Goal: Task Accomplishment & Management: Manage account settings

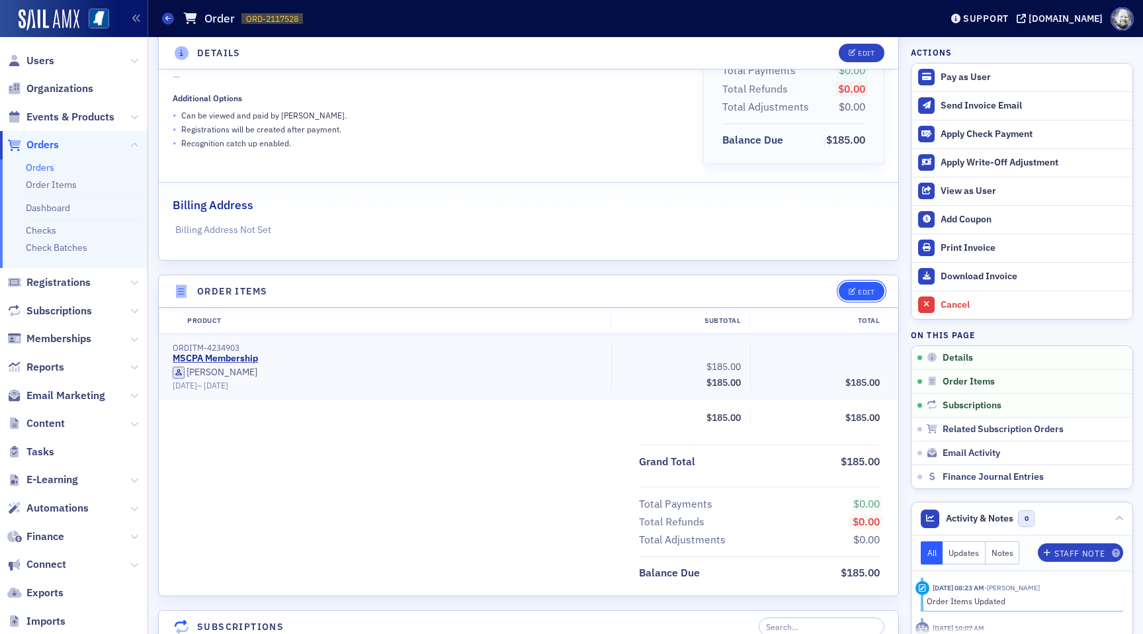
click at [853, 293] on icon "button" at bounding box center [853, 291] width 8 height 7
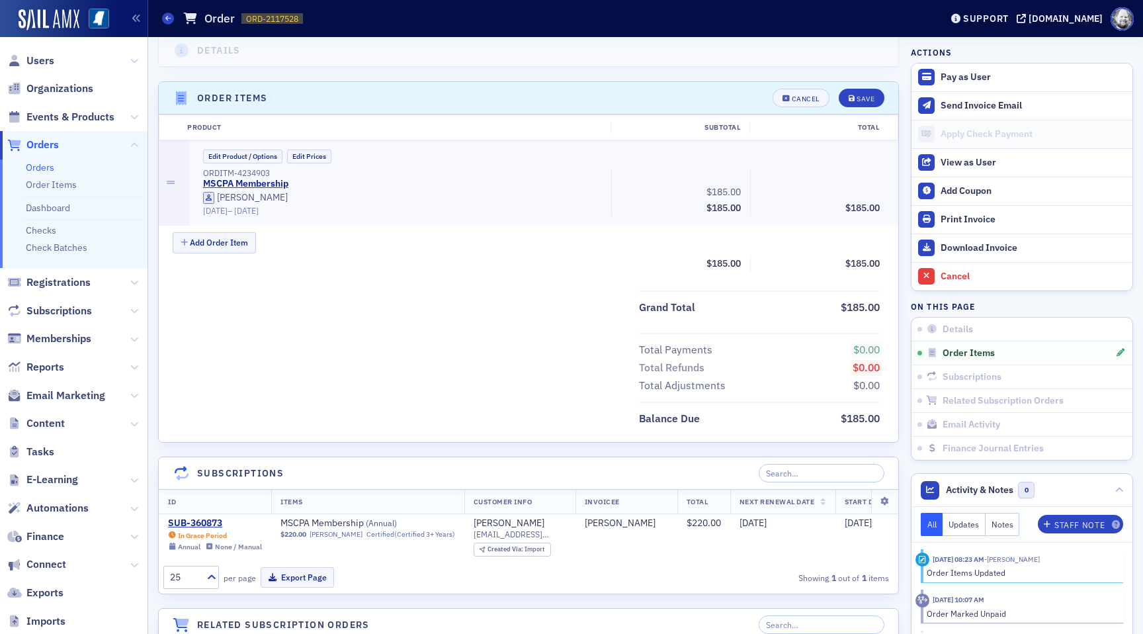
scroll to position [405, 0]
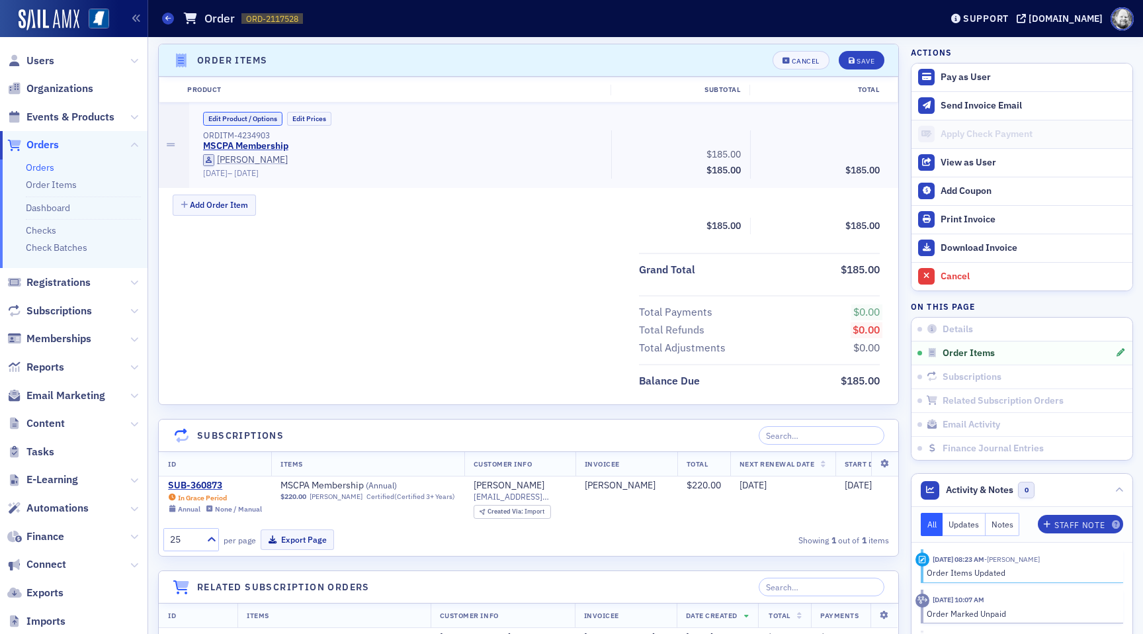
click at [261, 114] on button "Edit Product / Options" at bounding box center [242, 119] width 79 height 14
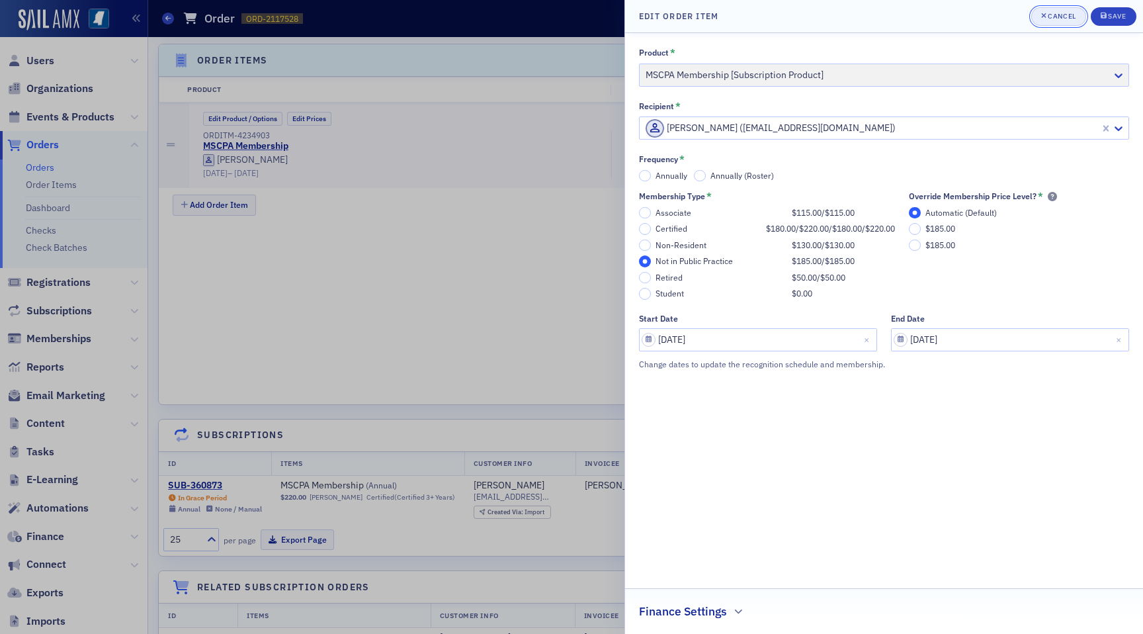
click at [1044, 17] on icon "button" at bounding box center [1043, 15] width 5 height 7
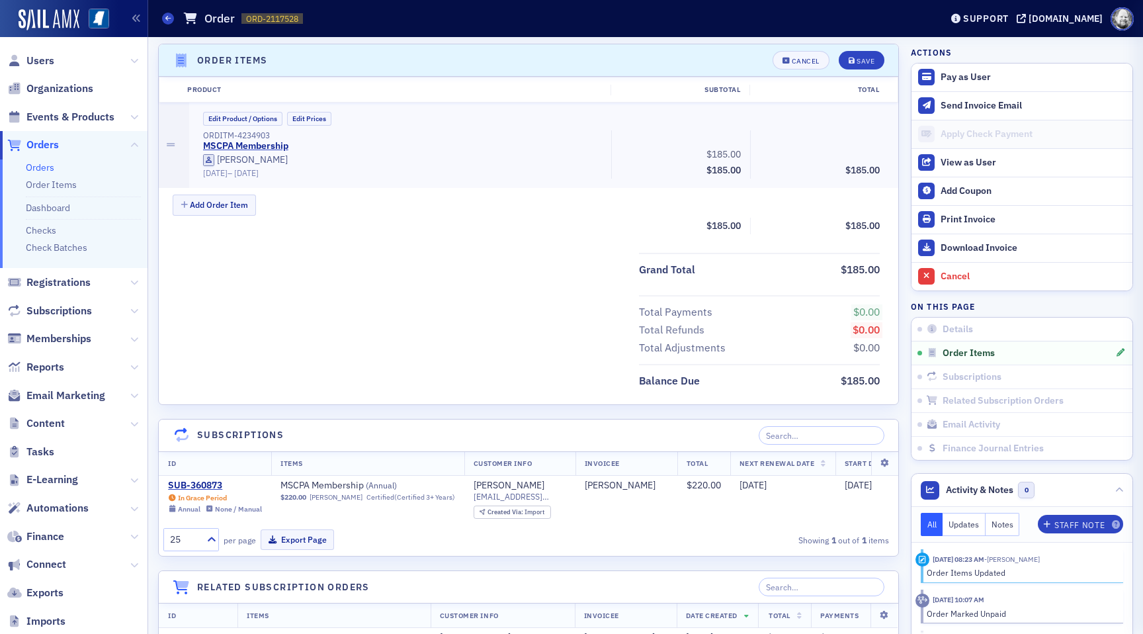
click at [370, 136] on div "ORDITM-4234903" at bounding box center [403, 135] width 400 height 10
click at [797, 54] on button "Cancel" at bounding box center [801, 60] width 57 height 19
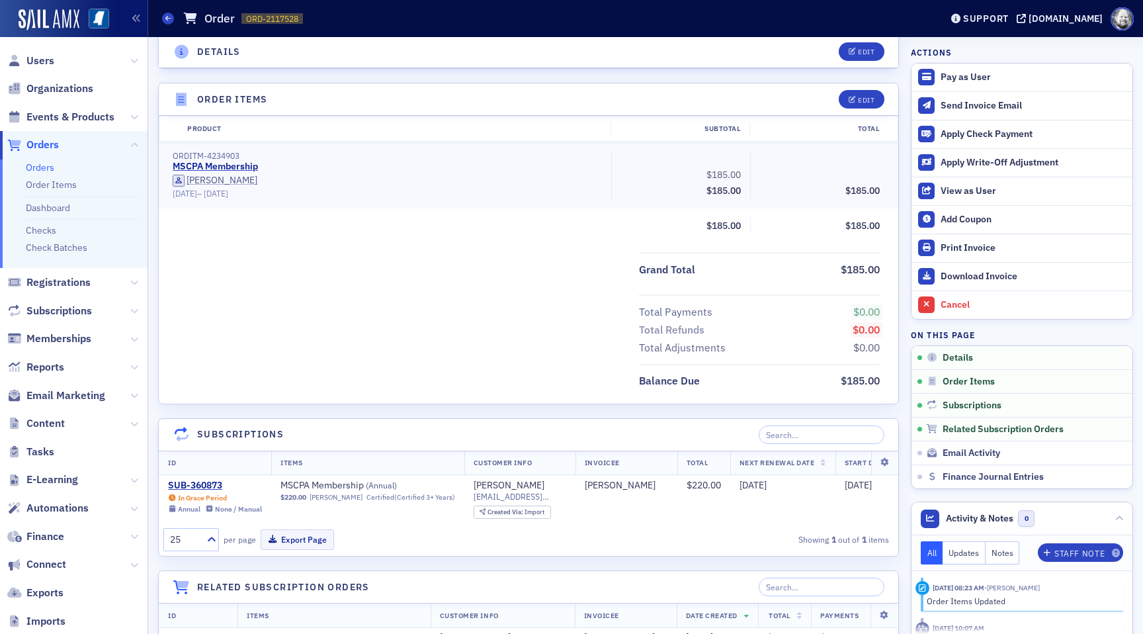
scroll to position [0, 0]
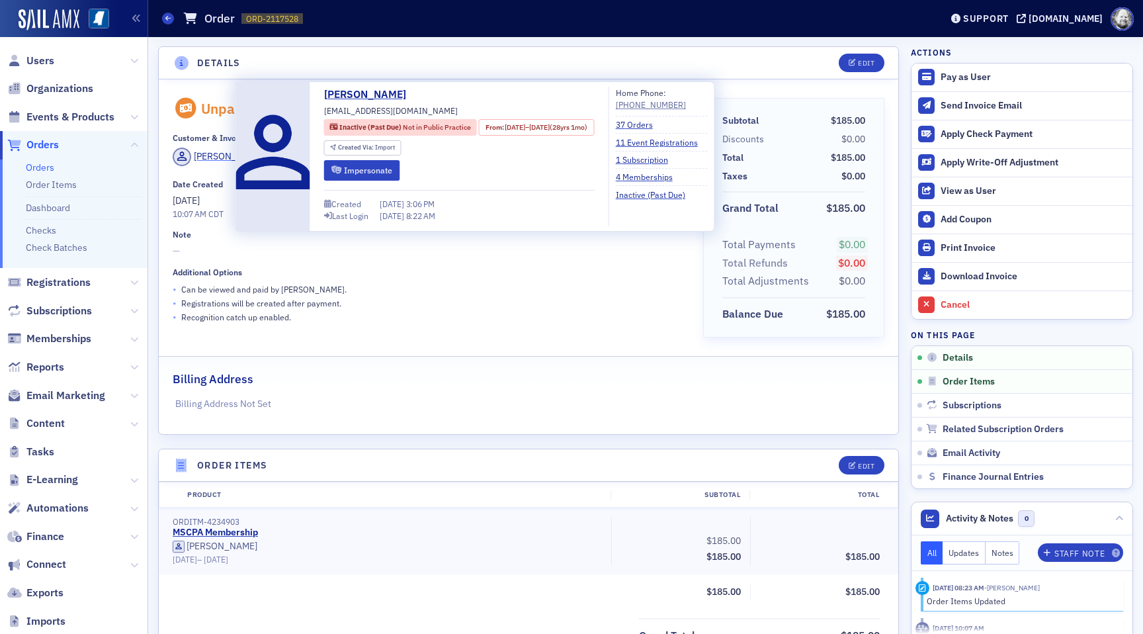
click at [221, 160] on div "Fred Page" at bounding box center [229, 156] width 71 height 14
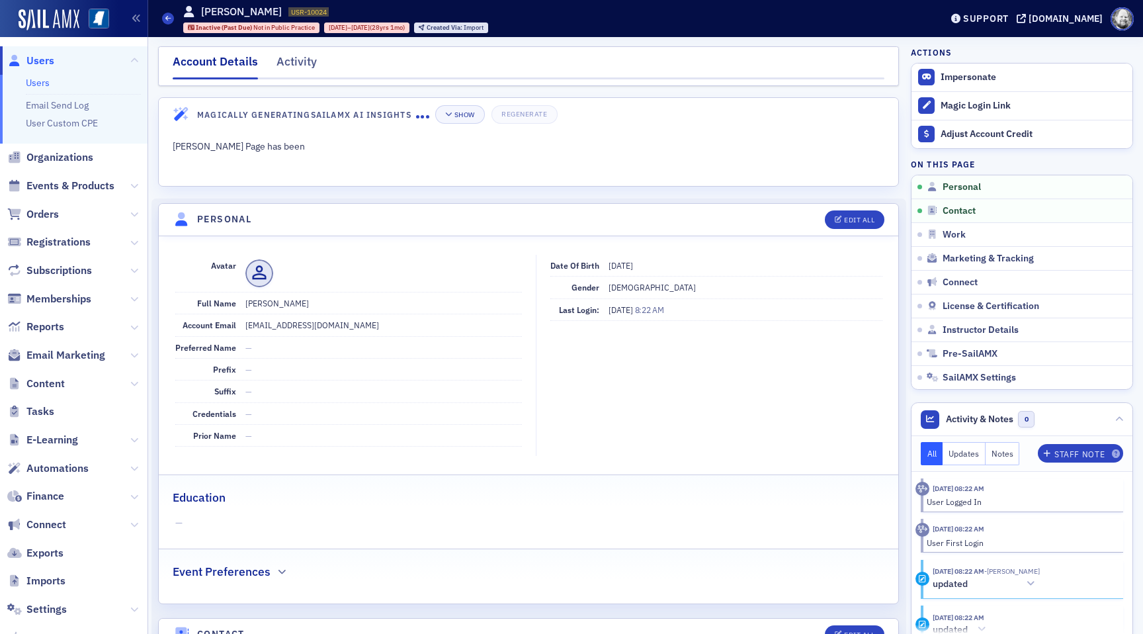
scroll to position [18, 0]
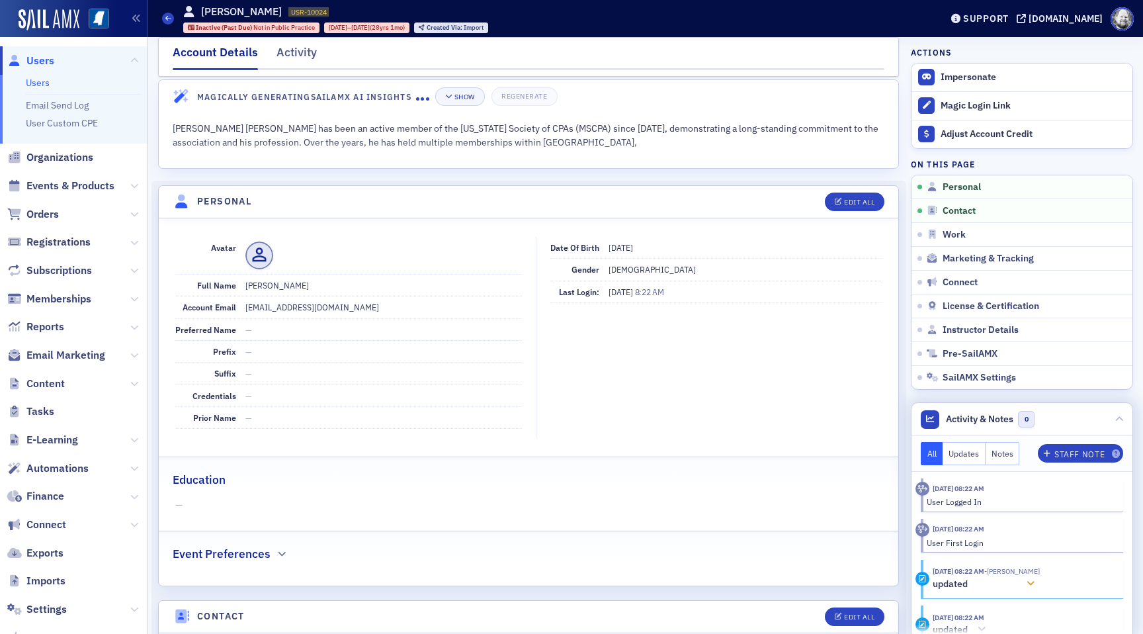
click at [1029, 583] on div at bounding box center [1030, 584] width 19 height 14
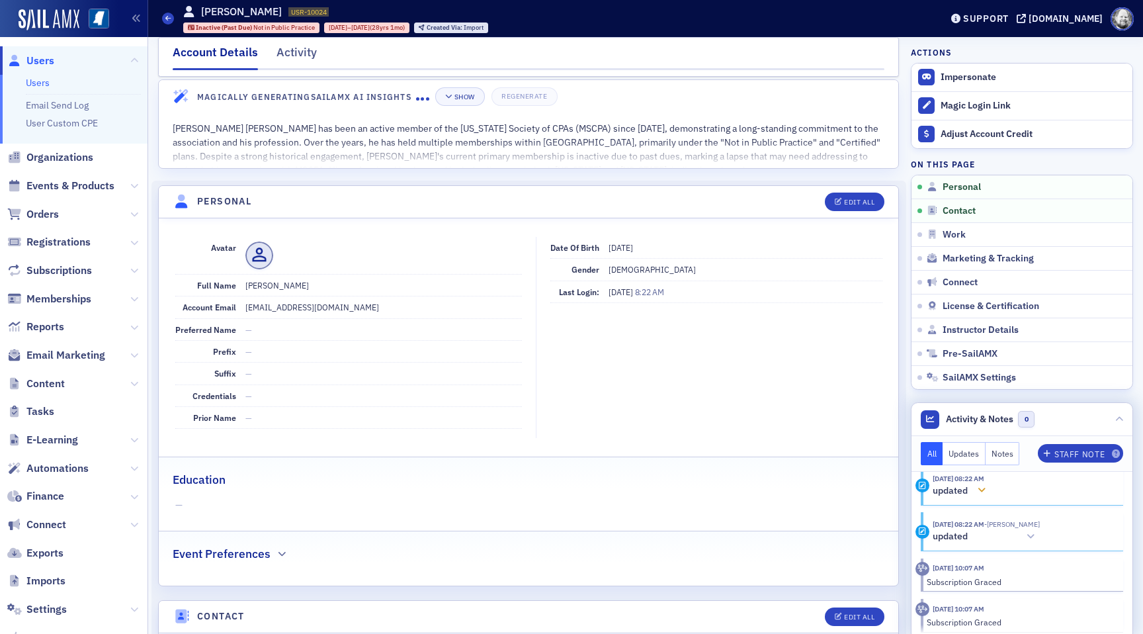
click at [993, 477] on section "8/1/2025 08:22 AM updated" at bounding box center [1022, 485] width 202 height 39
click at [986, 492] on icon at bounding box center [982, 495] width 8 height 9
click at [1122, 413] on header "Activity & Notes 0" at bounding box center [1021, 419] width 221 height 33
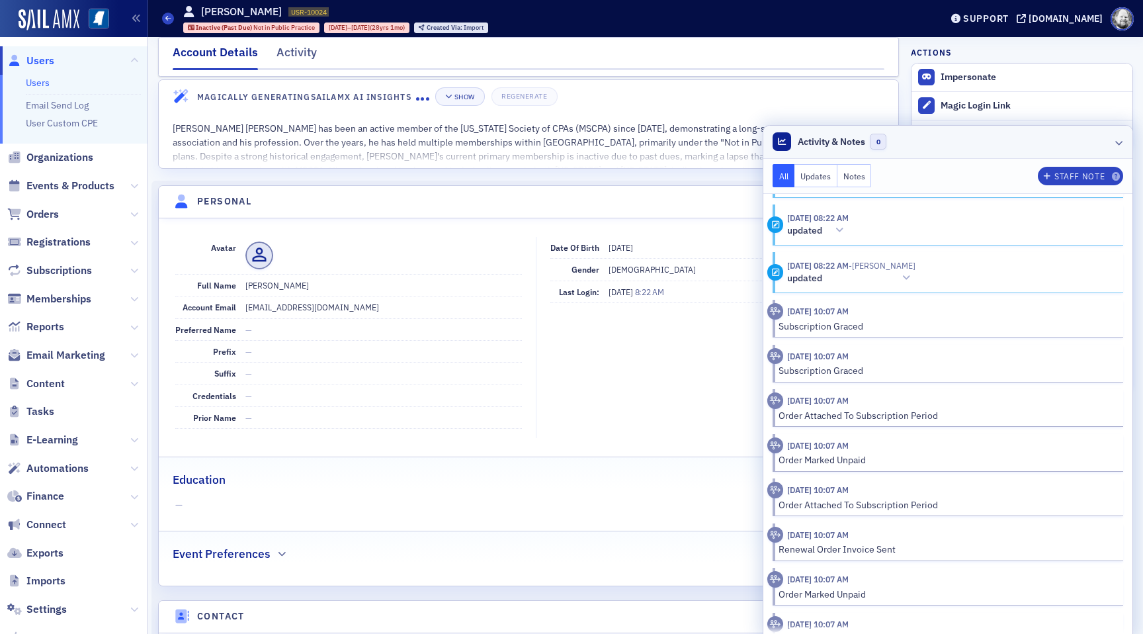
scroll to position [218, 0]
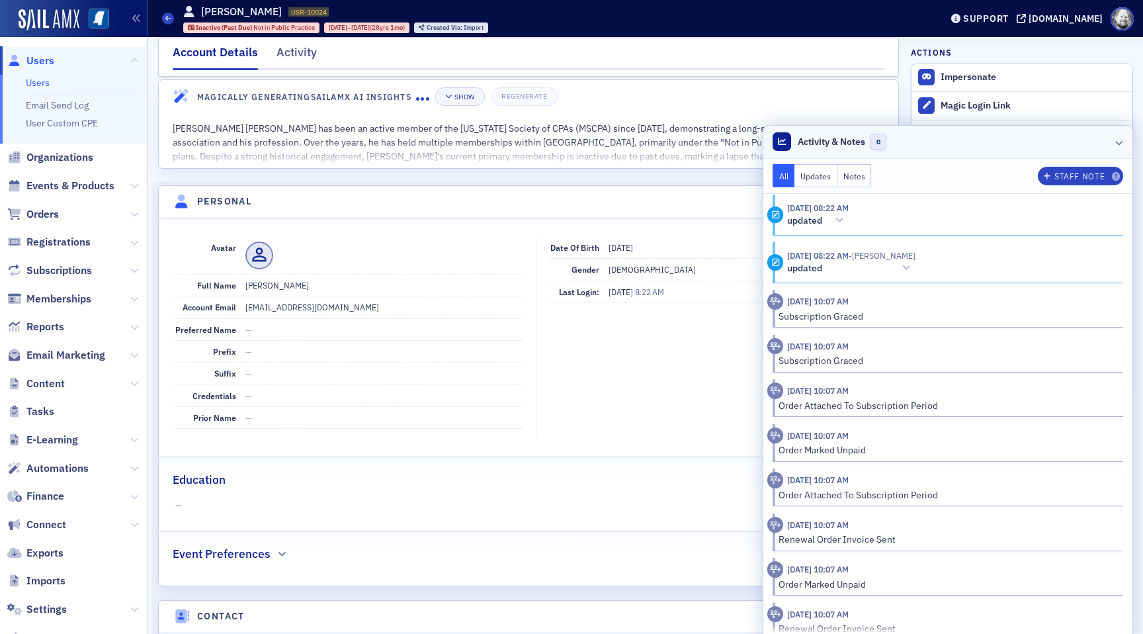
click at [1120, 132] on header "Activity & Notes 0" at bounding box center [947, 142] width 369 height 33
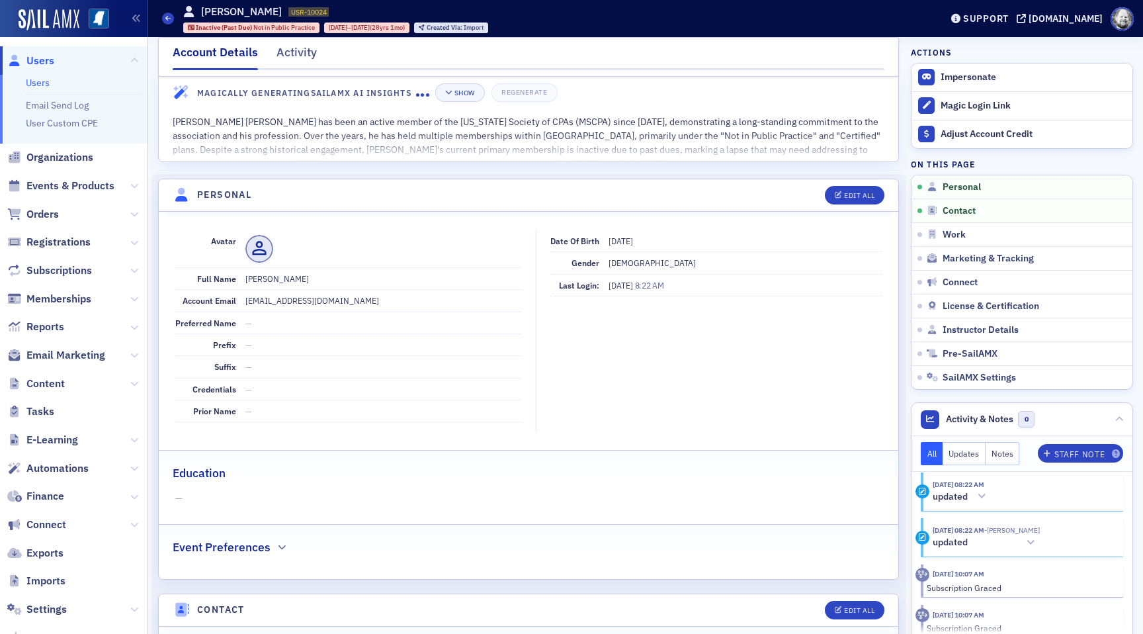
scroll to position [0, 0]
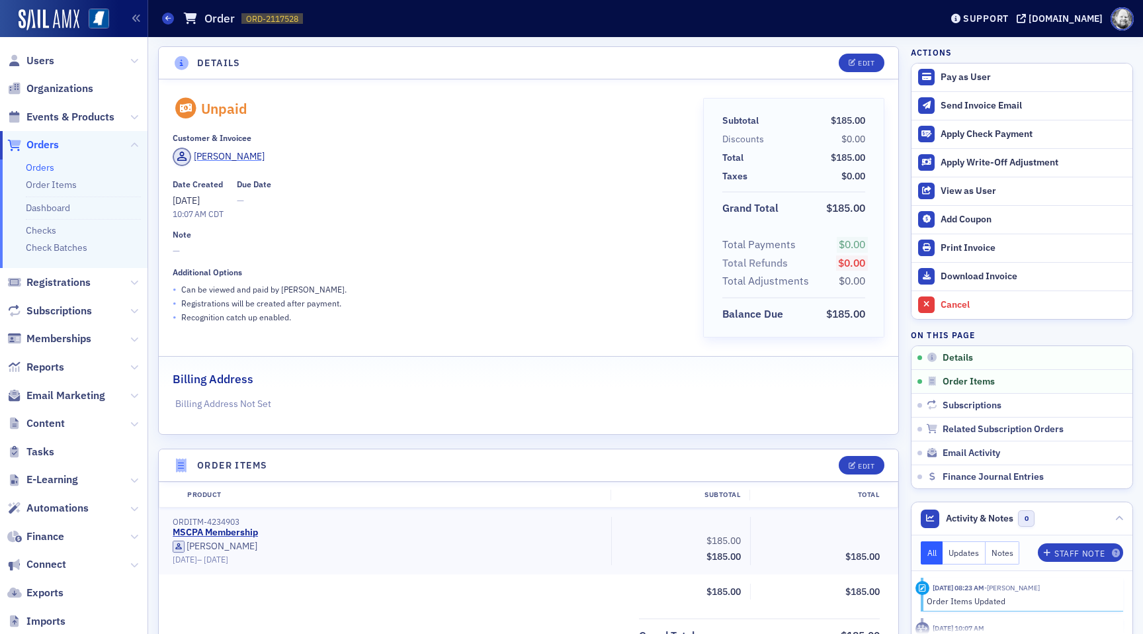
click at [209, 157] on div "[PERSON_NAME]" at bounding box center [229, 156] width 71 height 14
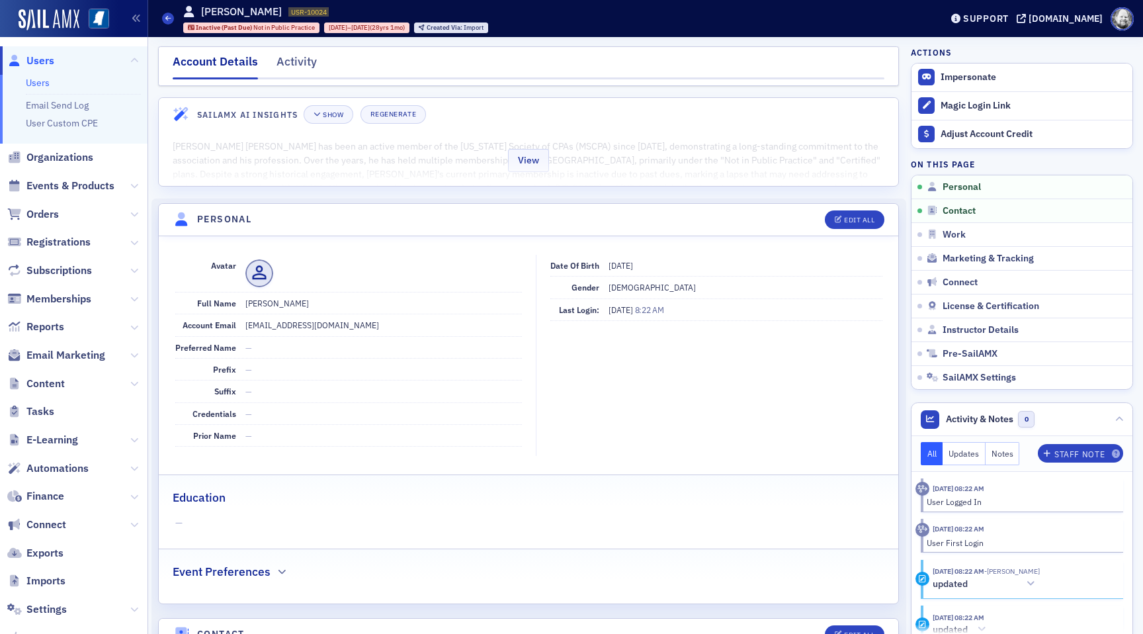
click at [280, 157] on div "View" at bounding box center [528, 158] width 739 height 56
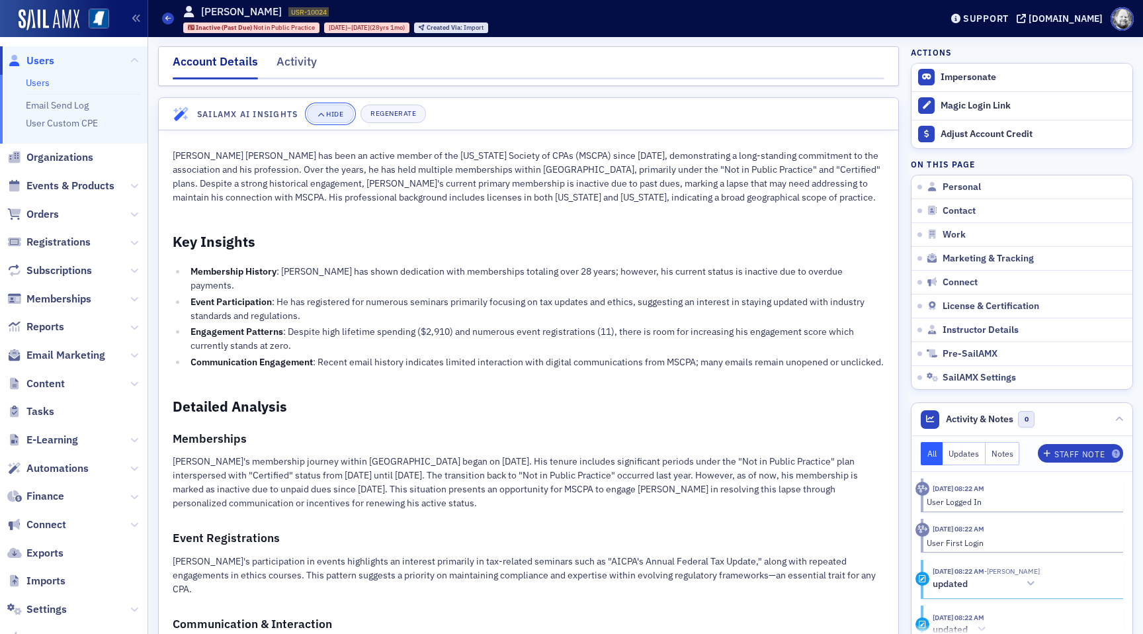
click at [323, 119] on button "Hide" at bounding box center [330, 114] width 46 height 19
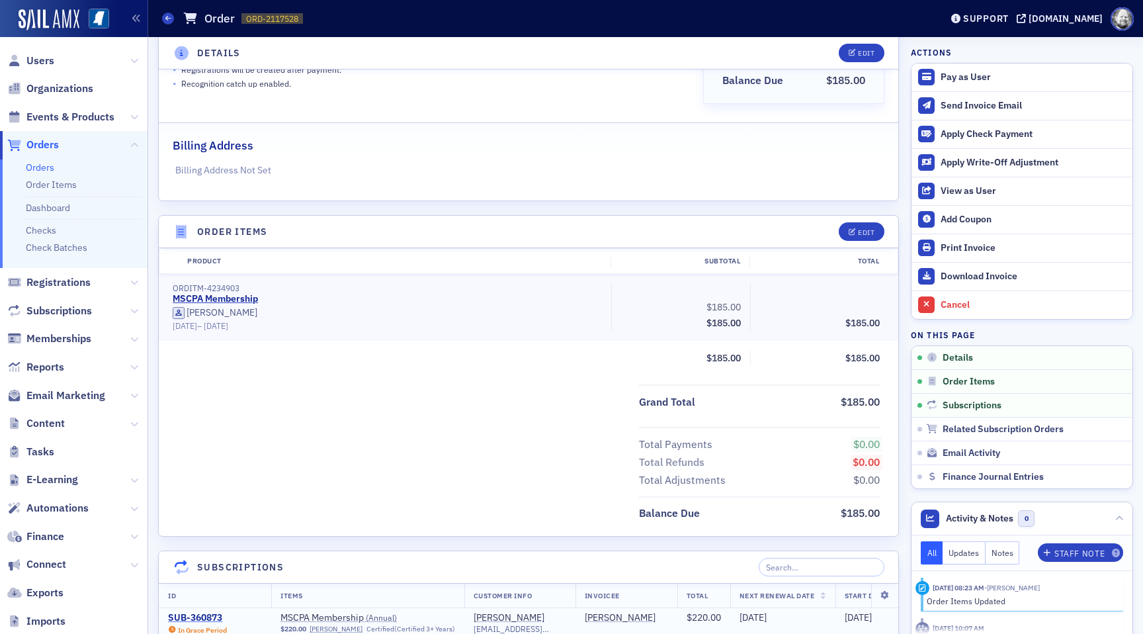
scroll to position [233, 0]
click at [875, 230] on button "Edit" at bounding box center [862, 232] width 46 height 19
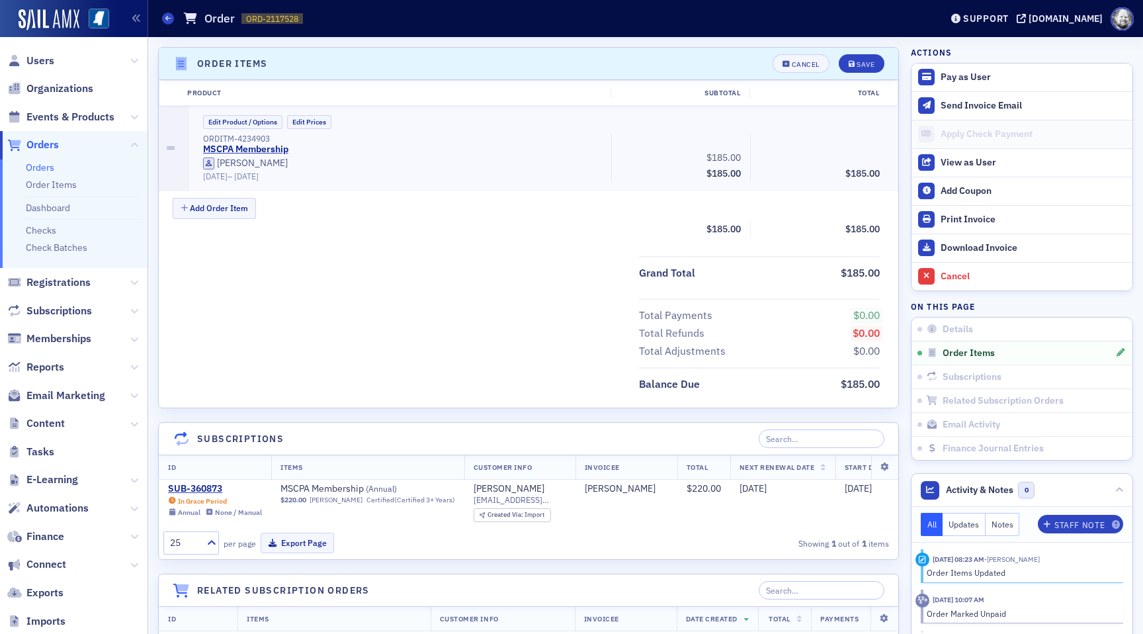
scroll to position [405, 0]
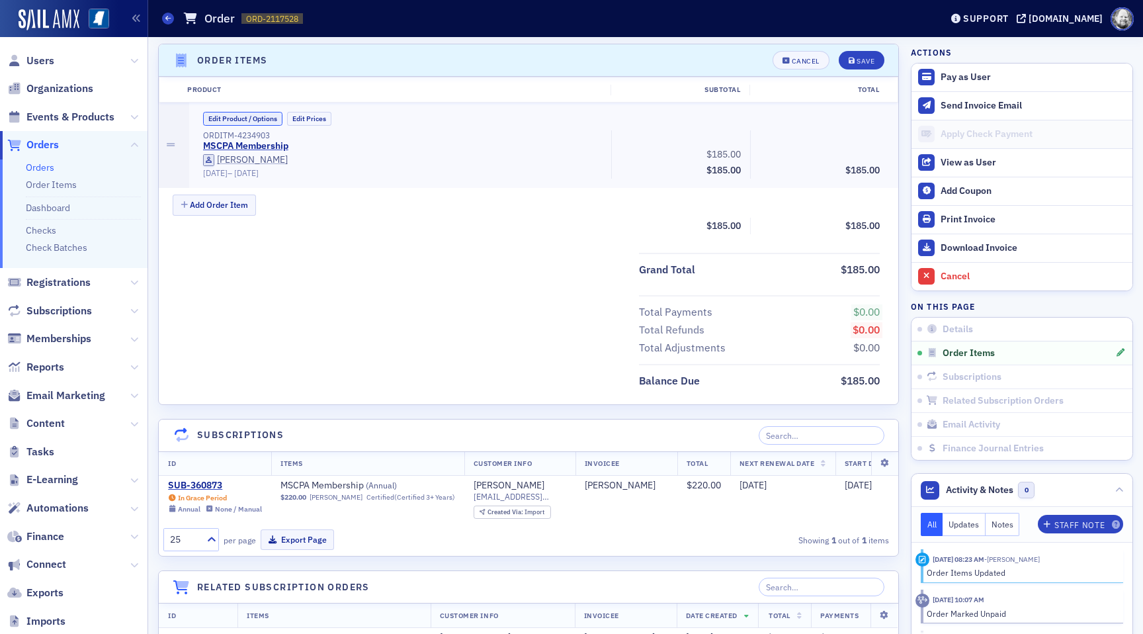
click at [251, 112] on button "Edit Product / Options" at bounding box center [242, 119] width 79 height 14
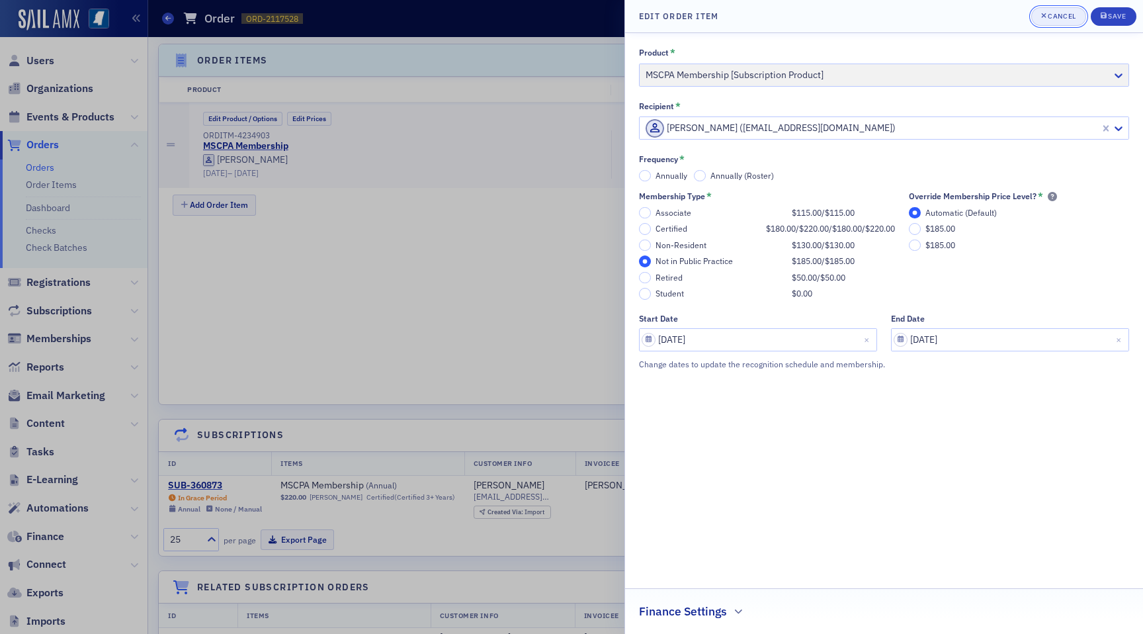
click at [1048, 15] on div "Cancel" at bounding box center [1062, 16] width 28 height 7
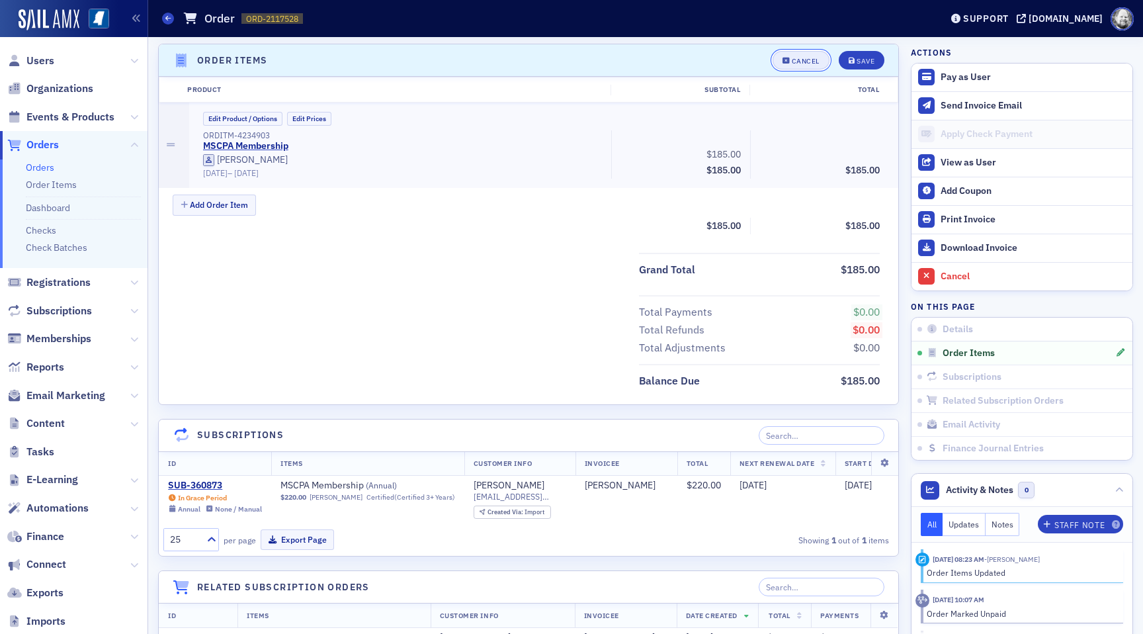
click at [810, 58] on div "Cancel" at bounding box center [806, 61] width 28 height 7
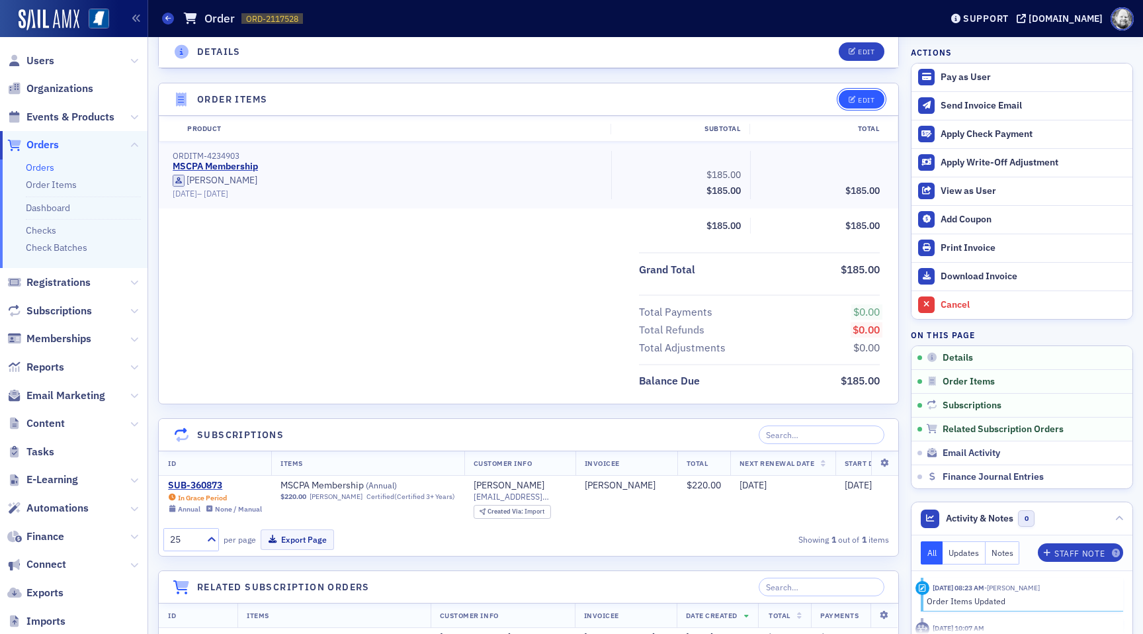
click at [861, 97] on div "Edit" at bounding box center [866, 100] width 17 height 7
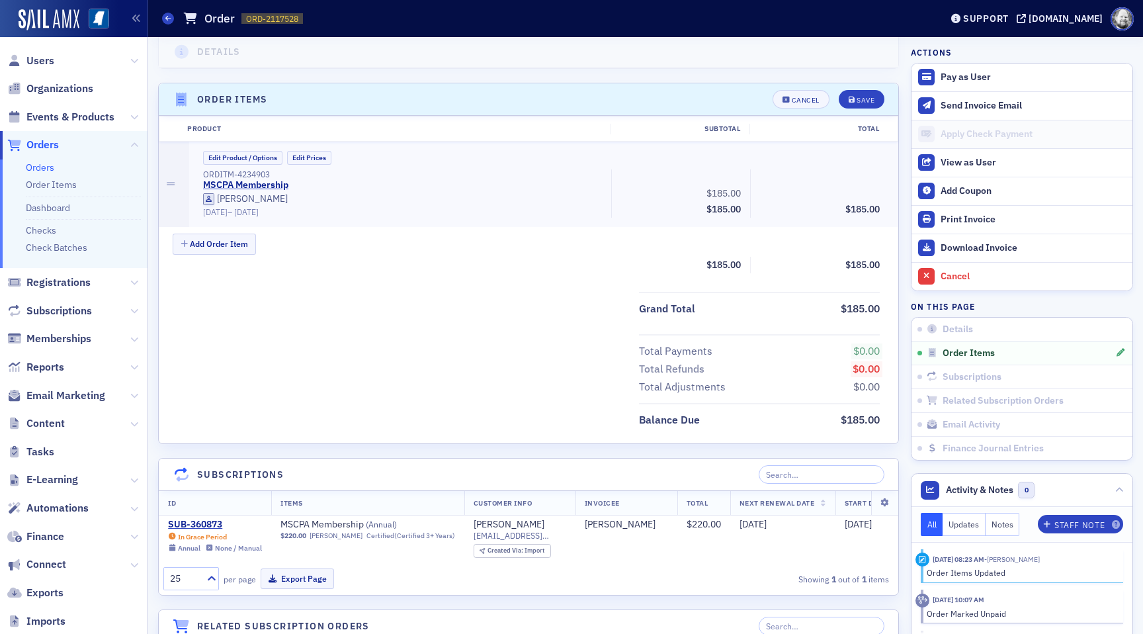
scroll to position [405, 0]
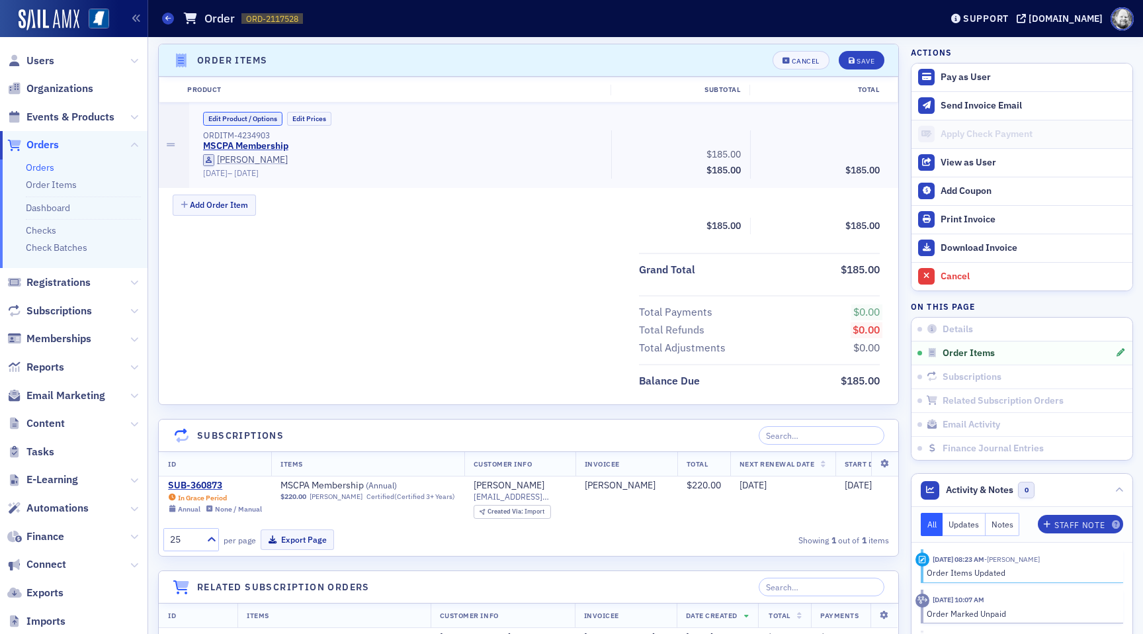
click at [250, 120] on button "Edit Product / Options" at bounding box center [242, 119] width 79 height 14
click at [788, 62] on icon "button" at bounding box center [786, 61] width 8 height 7
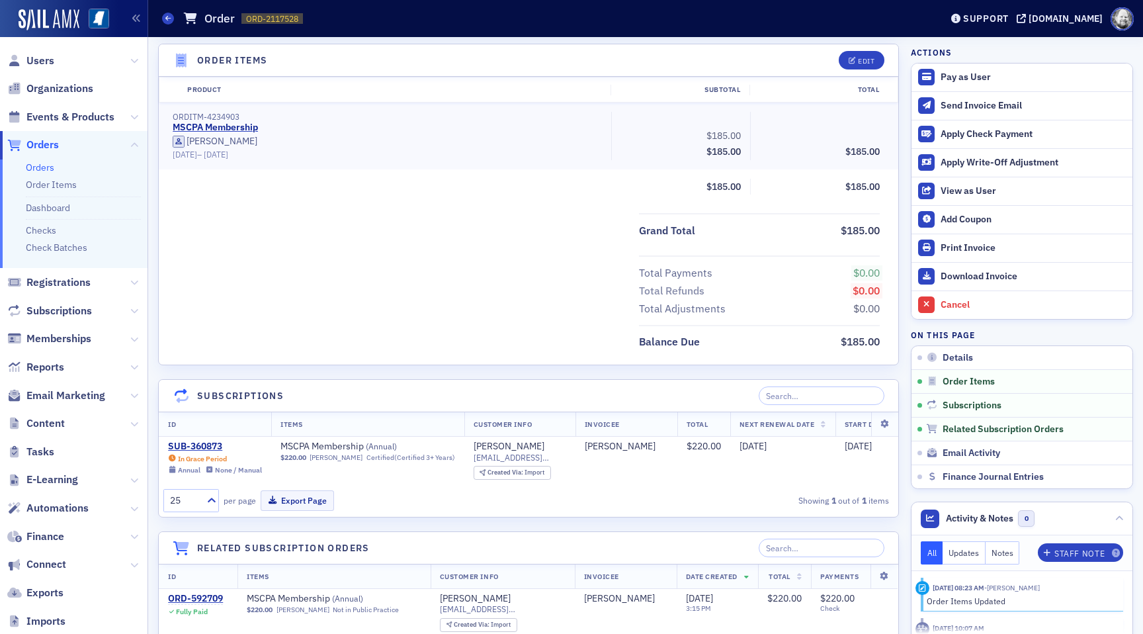
scroll to position [406, 0]
click at [846, 52] on button "Edit" at bounding box center [862, 59] width 46 height 19
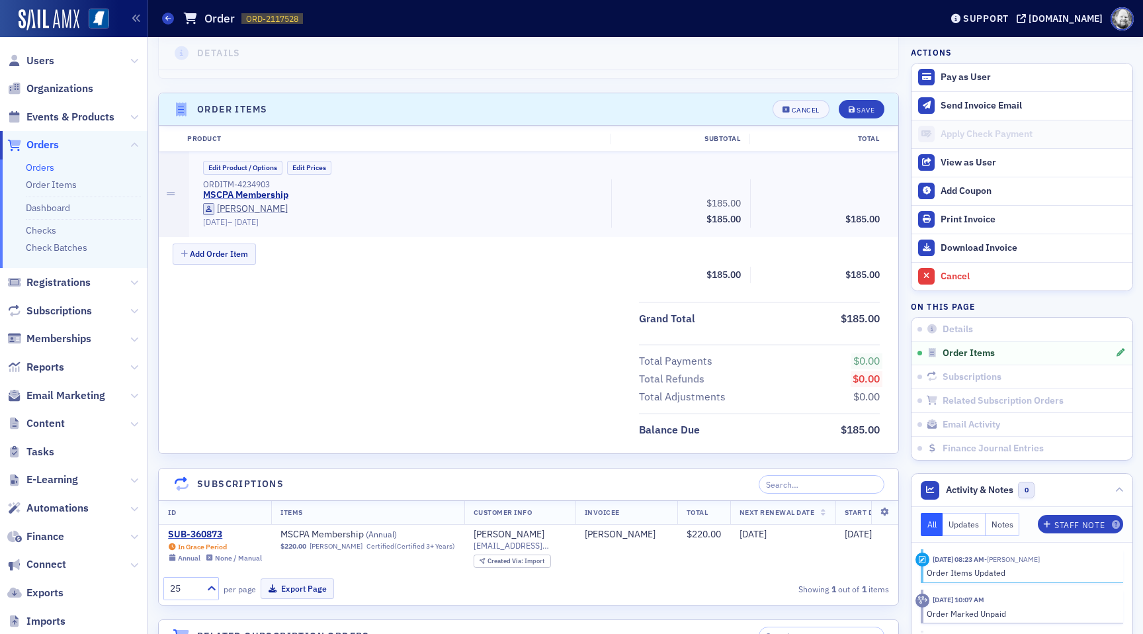
scroll to position [339, 0]
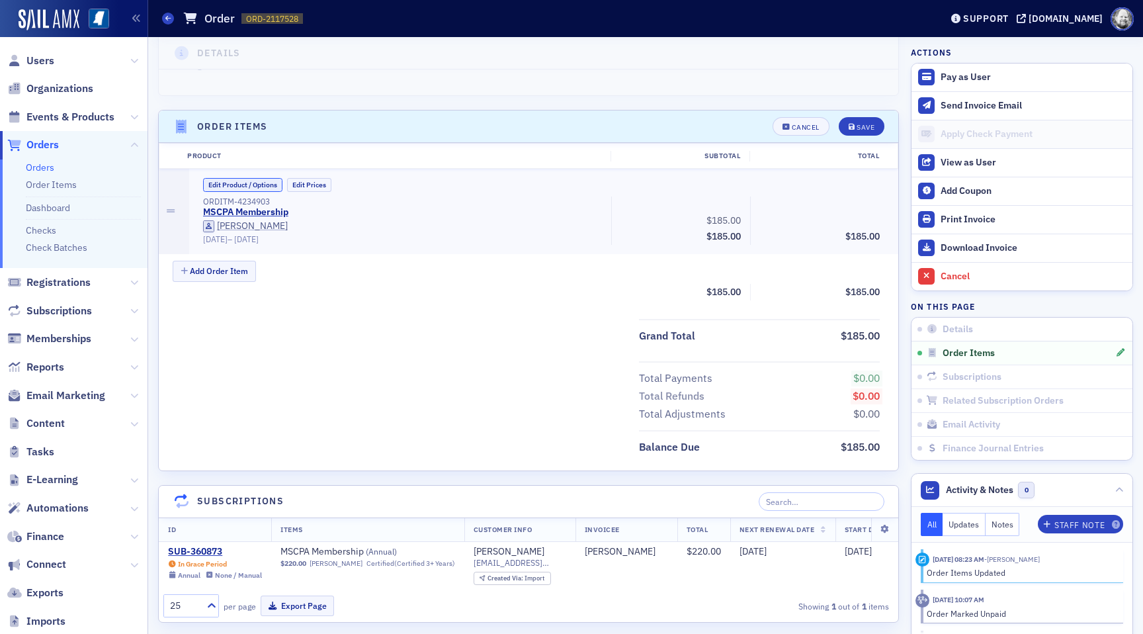
click at [255, 187] on button "Edit Product / Options" at bounding box center [242, 185] width 79 height 14
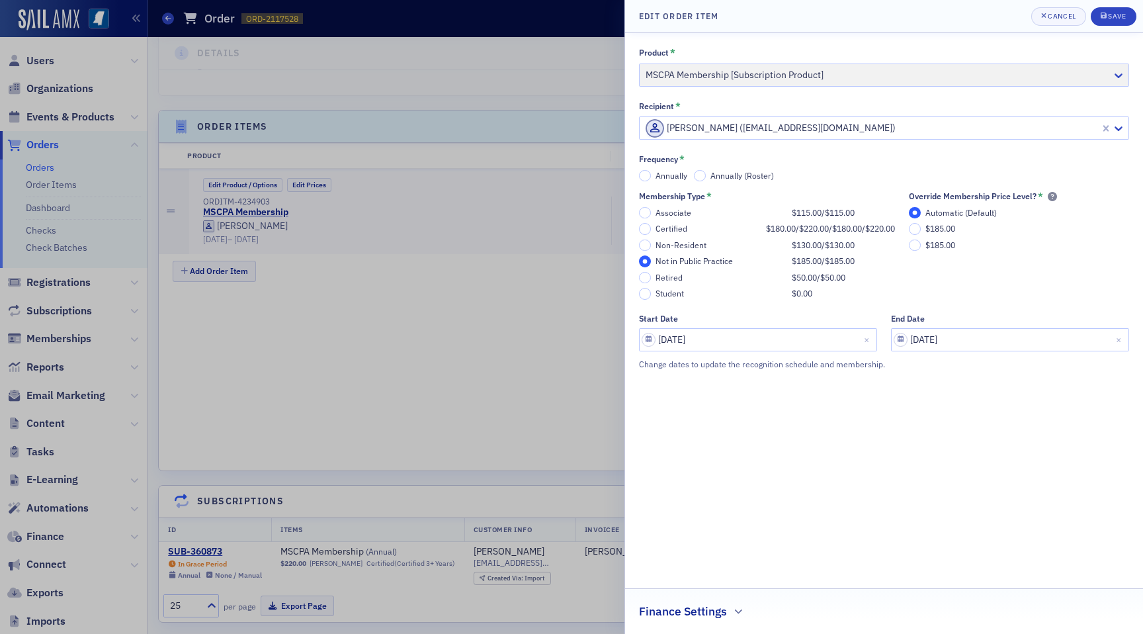
click at [673, 232] on div "Certified" at bounding box center [707, 229] width 104 height 10
click at [651, 232] on input "Certified $180.00 / $220.00 / $180.00 / $220.00" at bounding box center [645, 229] width 12 height 12
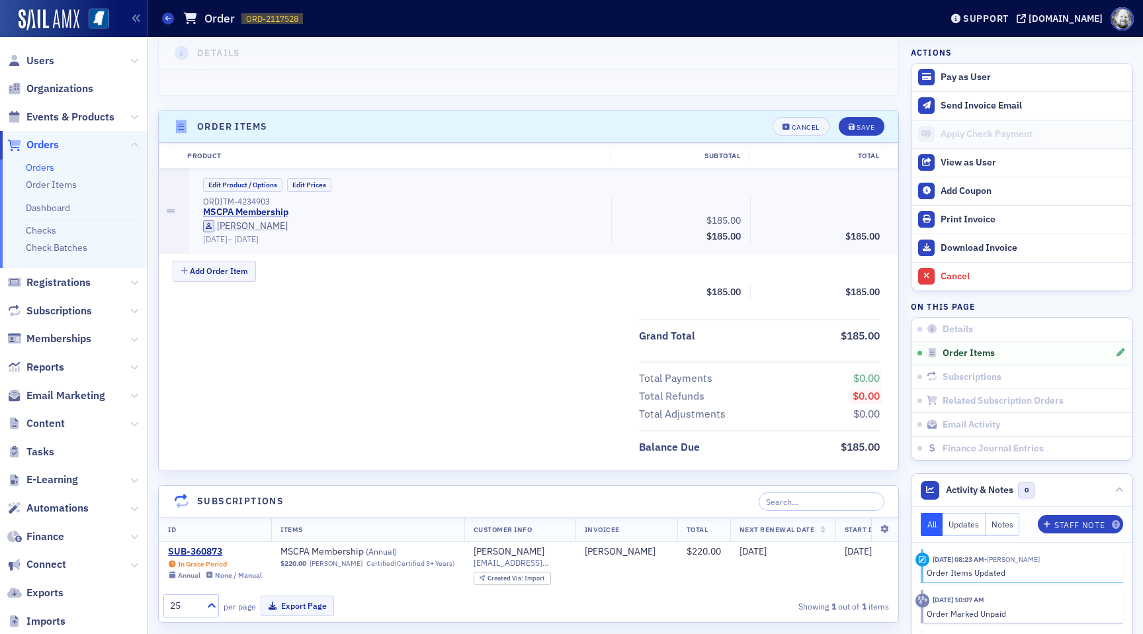
click at [259, 177] on div "Edit Product / Options Edit Prices ORDITM-4234903 MSCPA Membership Fred Page 7/…" at bounding box center [544, 211] width 710 height 85
click at [259, 184] on button "Edit Product / Options" at bounding box center [242, 185] width 79 height 14
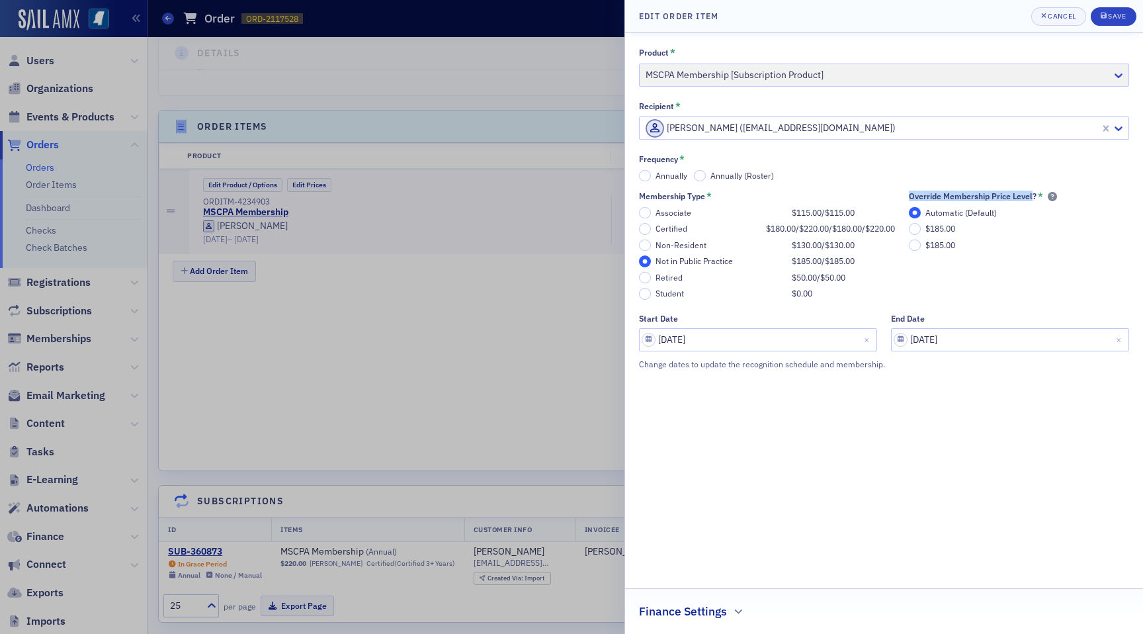
drag, startPoint x: 917, startPoint y: 192, endPoint x: 1042, endPoint y: 193, distance: 125.0
click at [1036, 193] on div "Override Membership Price Level?" at bounding box center [973, 196] width 128 height 10
copy div "Override Membership Price Level"
click at [1064, 17] on div "Cancel" at bounding box center [1062, 16] width 28 height 7
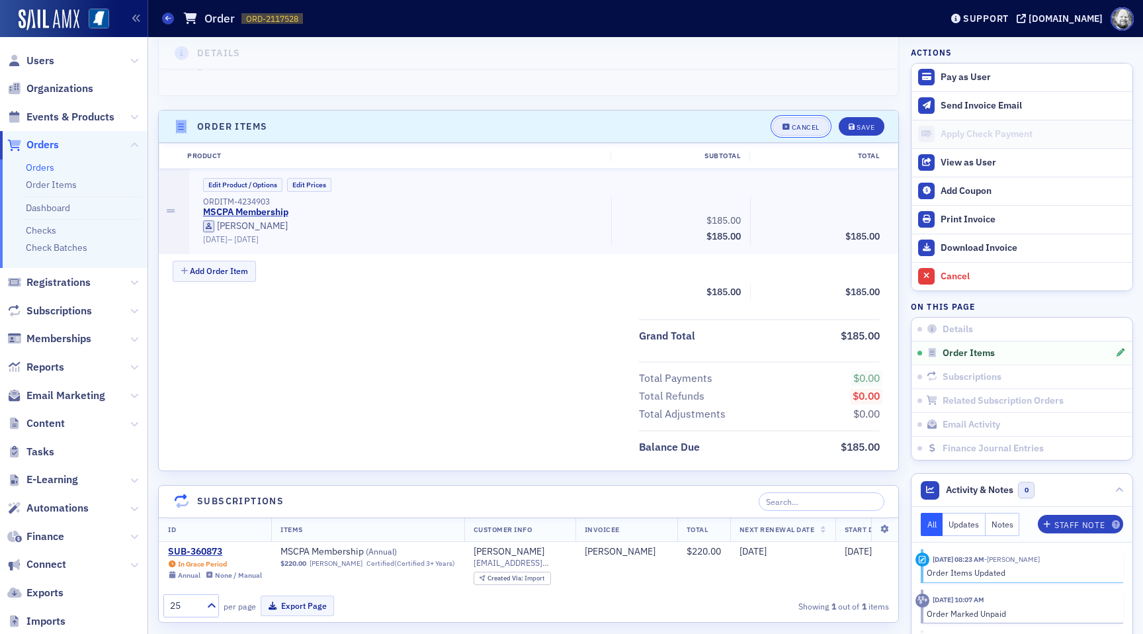
click at [793, 126] on div "Cancel" at bounding box center [806, 127] width 28 height 7
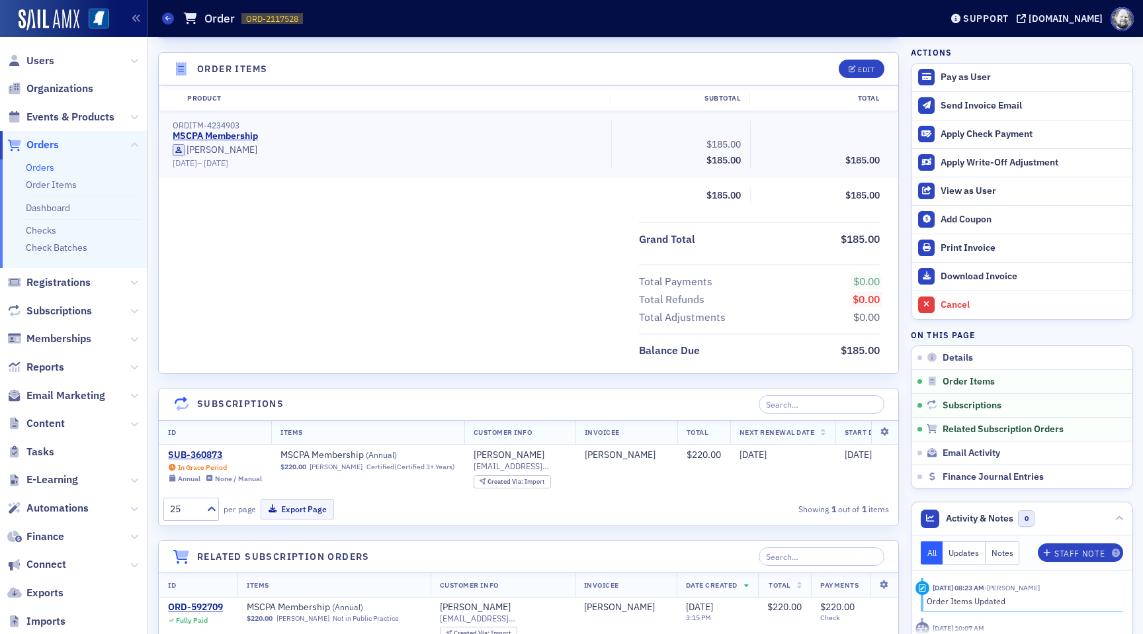
scroll to position [405, 0]
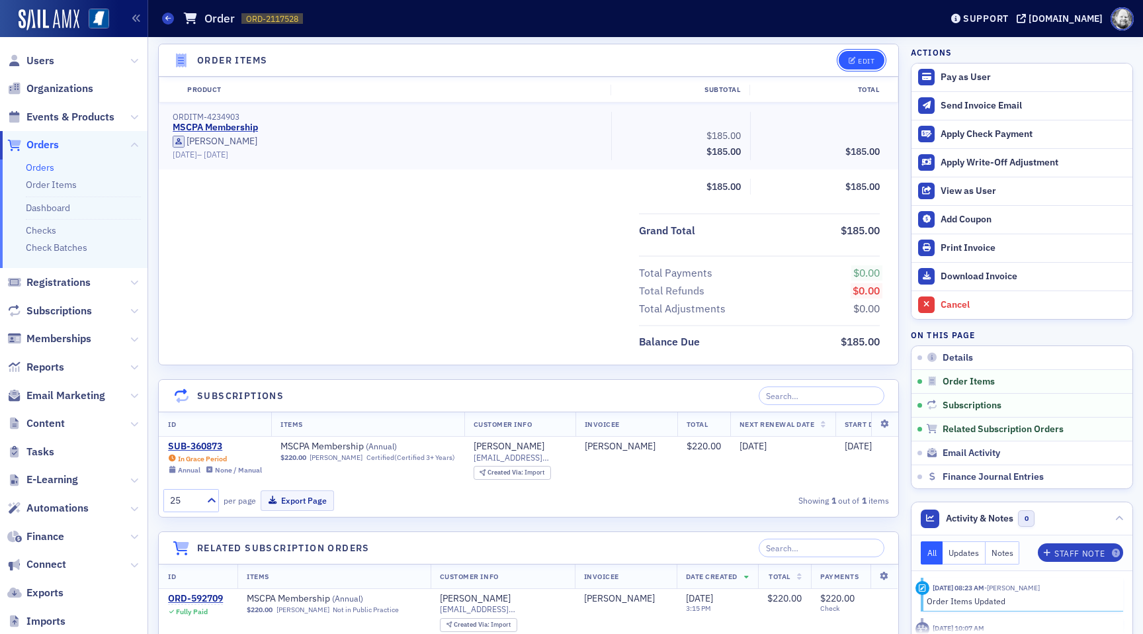
click at [859, 58] on div "Edit" at bounding box center [866, 61] width 17 height 7
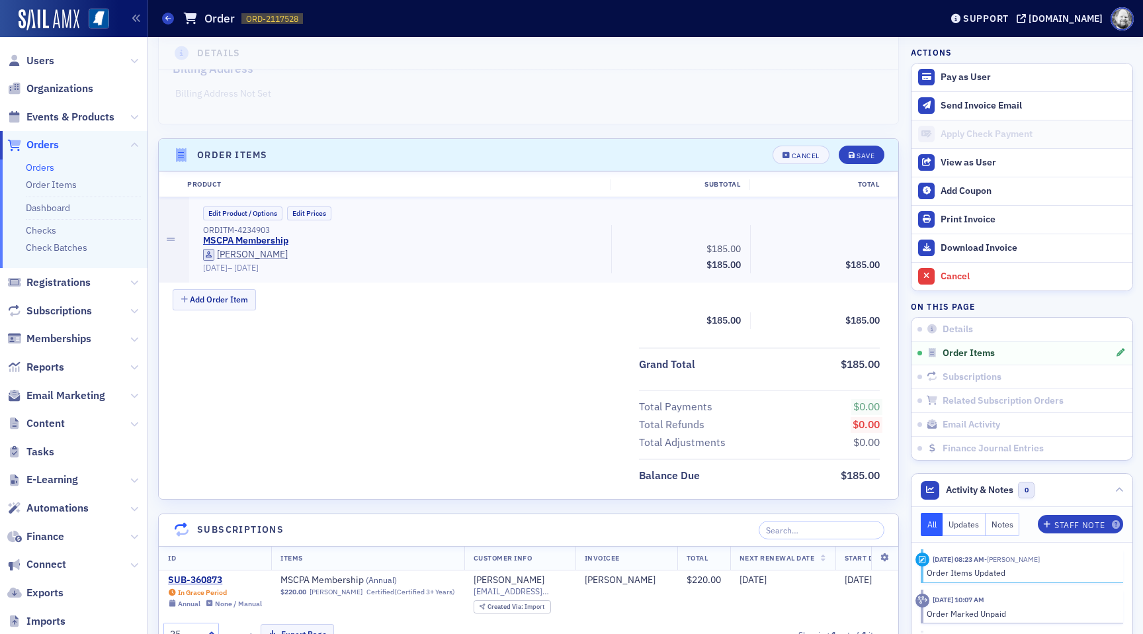
scroll to position [259, 0]
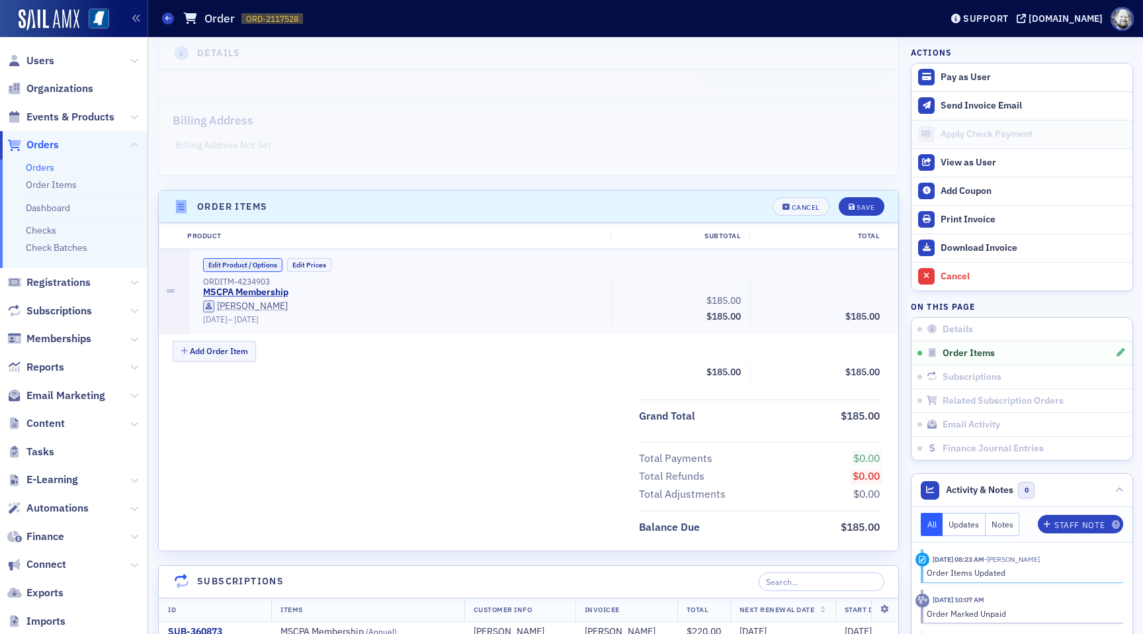
click at [252, 261] on button "Edit Product / Options" at bounding box center [242, 265] width 79 height 14
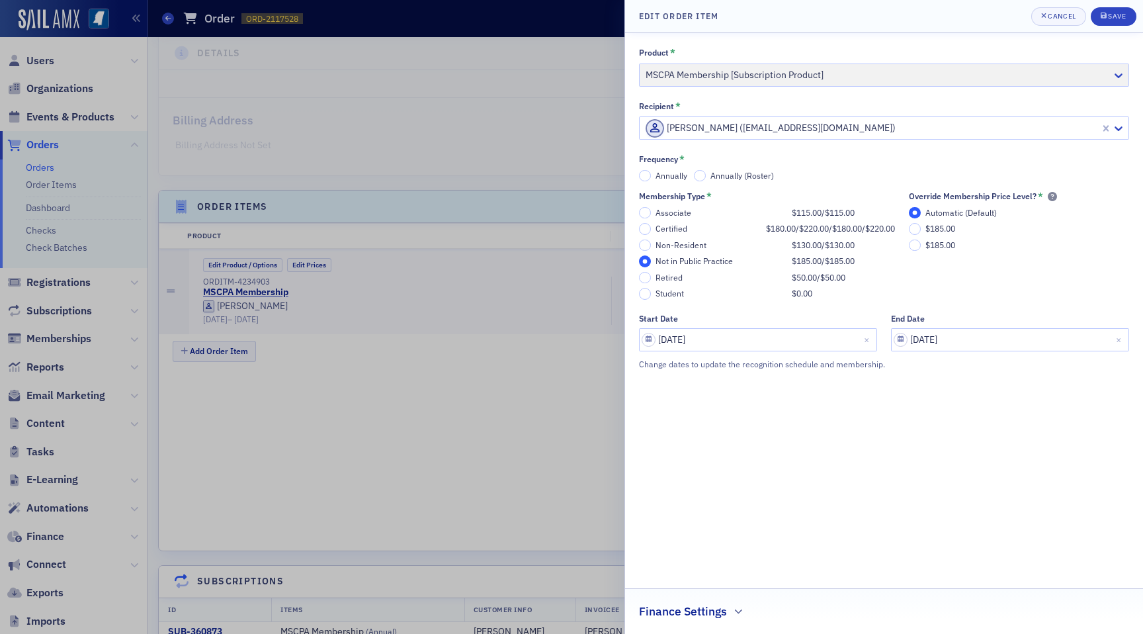
click at [667, 233] on div "Certified" at bounding box center [707, 229] width 104 height 10
click at [651, 235] on input "Certified $180.00 / $220.00 / $180.00 / $220.00" at bounding box center [645, 229] width 12 height 12
click at [1054, 21] on span "Cancel" at bounding box center [1058, 16] width 35 height 11
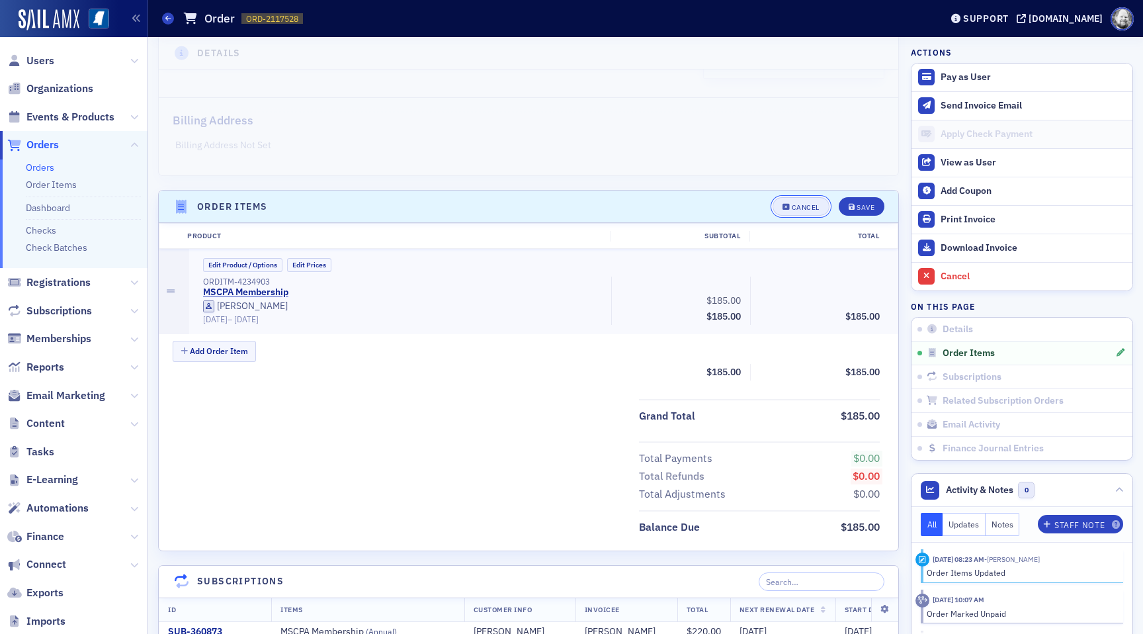
click at [790, 204] on icon "button" at bounding box center [786, 207] width 8 height 7
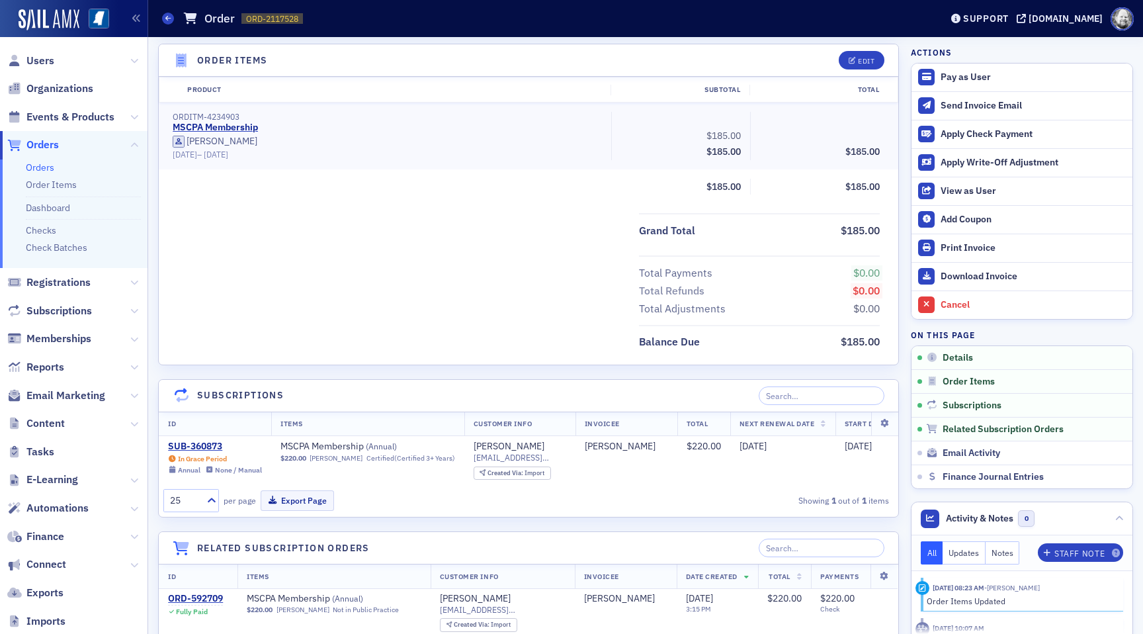
scroll to position [405, 0]
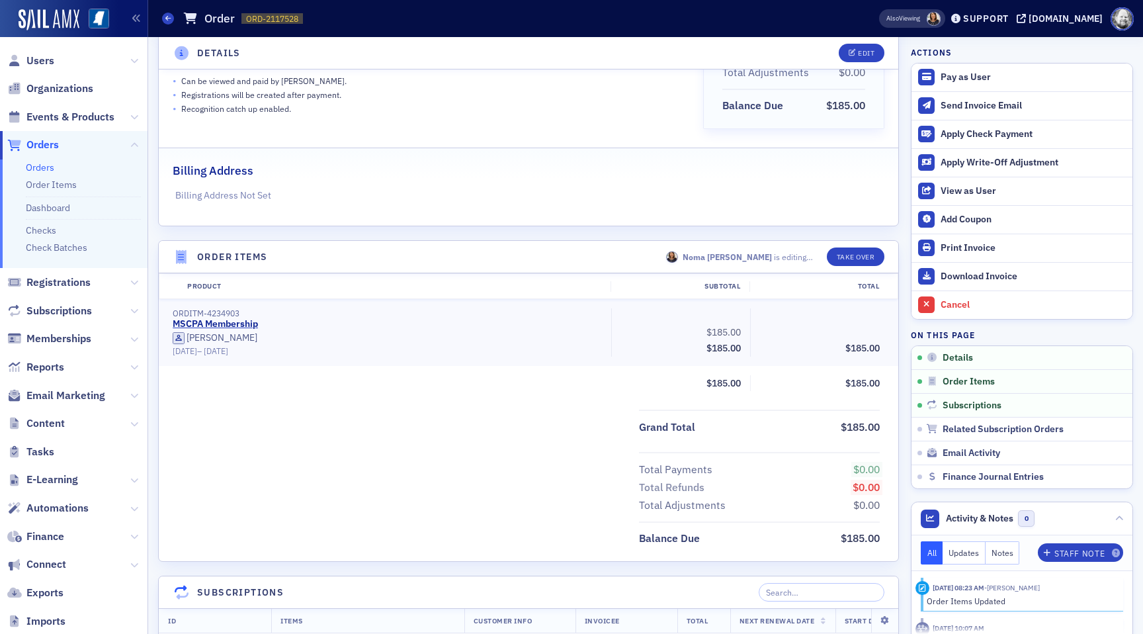
scroll to position [210, 0]
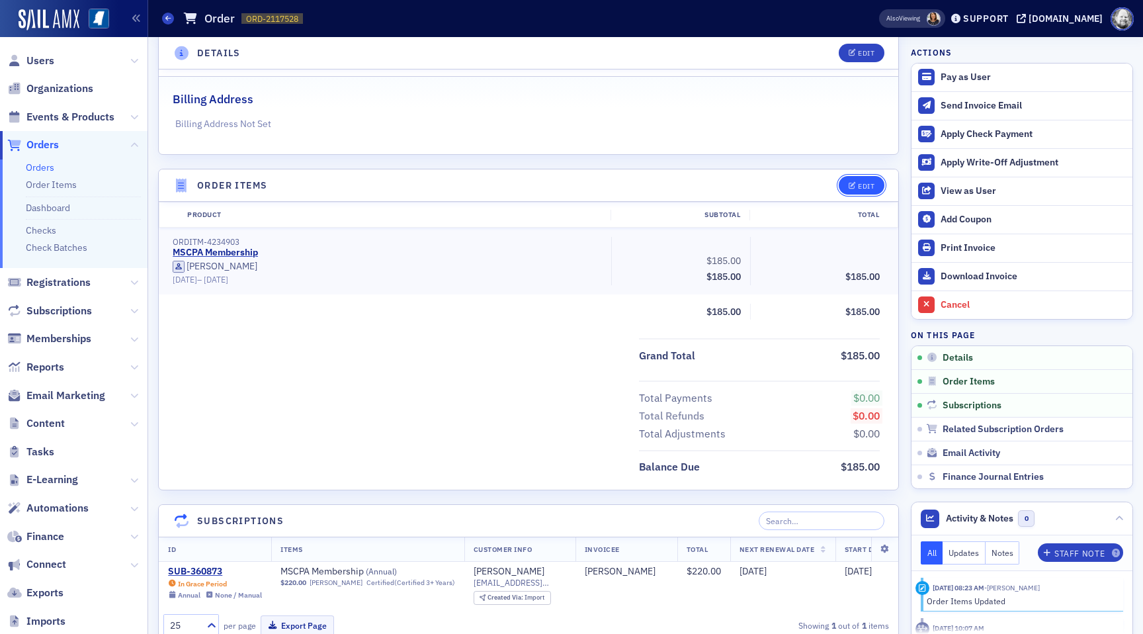
click at [862, 183] on div "Edit" at bounding box center [866, 186] width 17 height 7
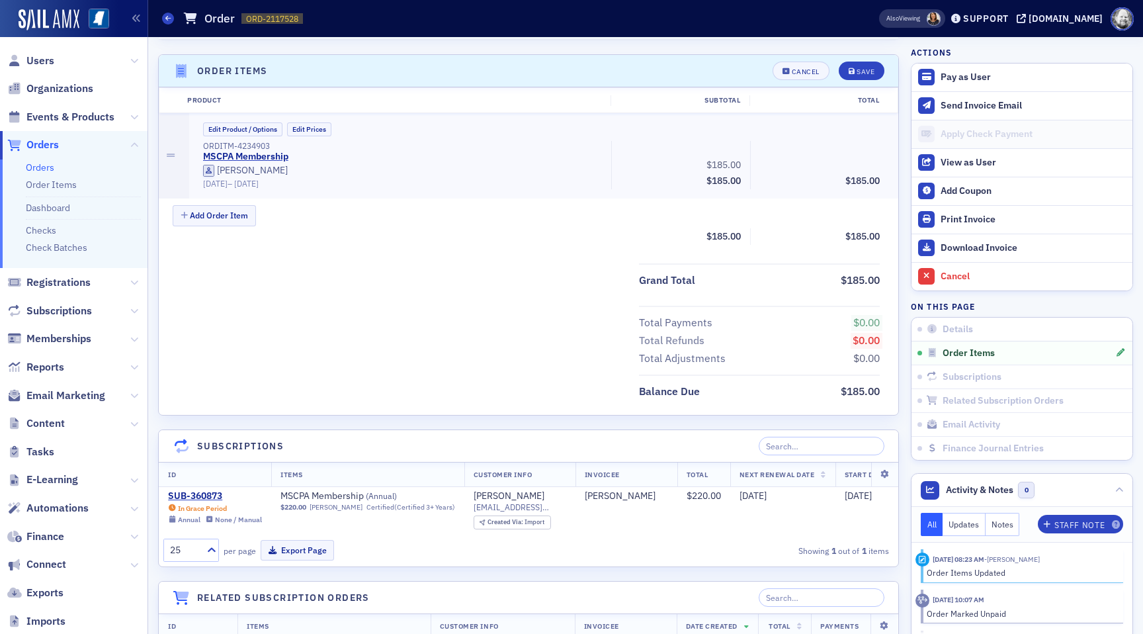
scroll to position [405, 0]
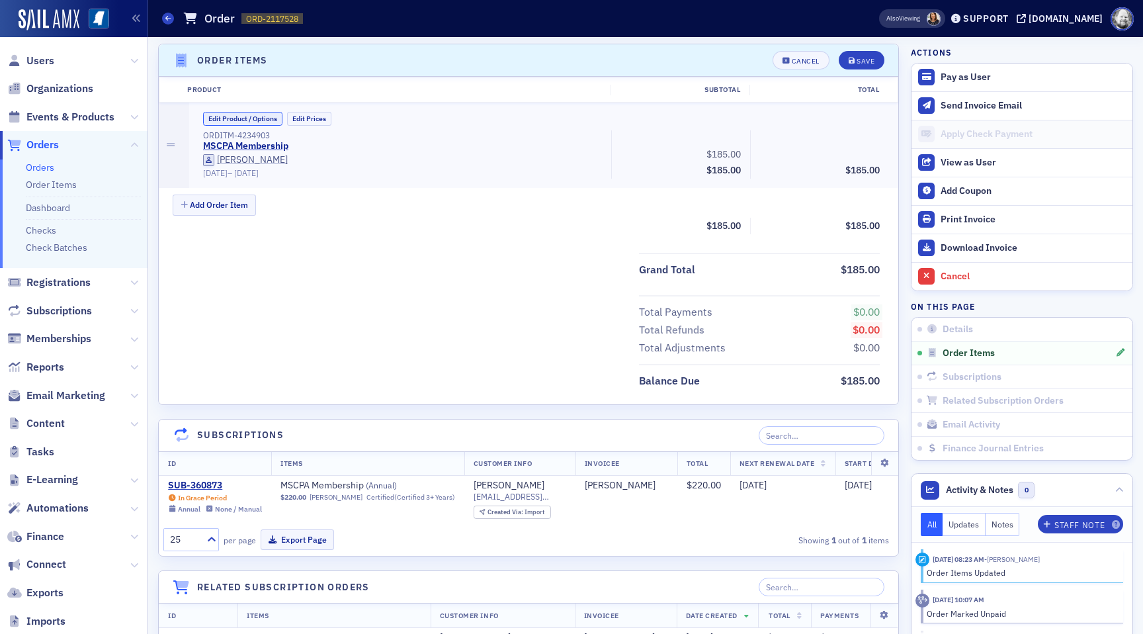
click at [266, 122] on button "Edit Product / Options" at bounding box center [242, 119] width 79 height 14
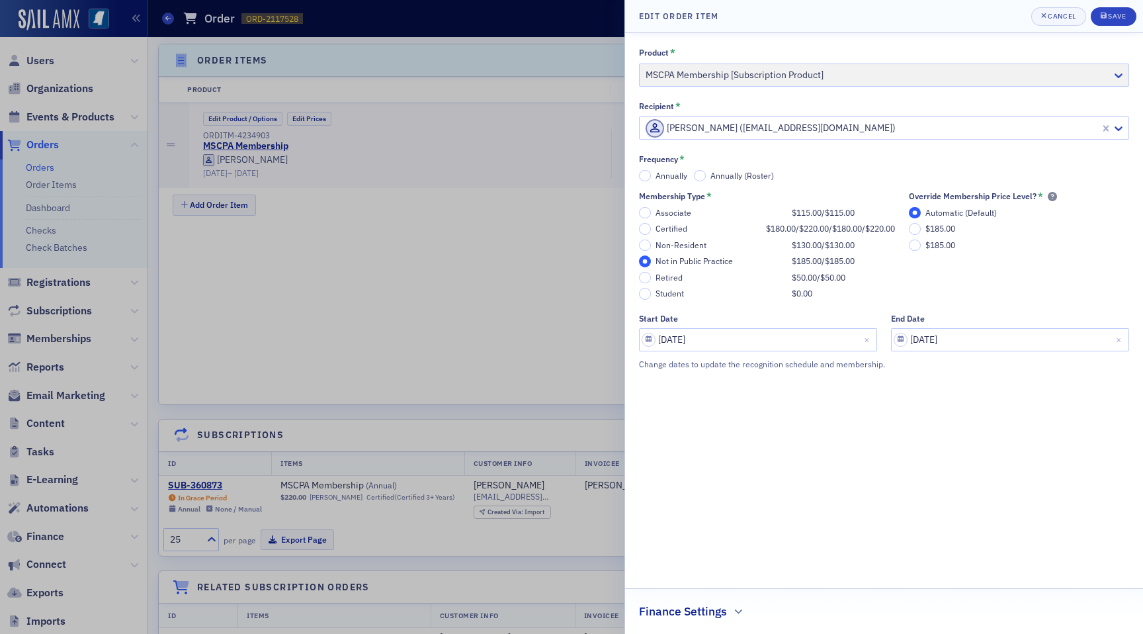
click at [672, 230] on div "Certified" at bounding box center [707, 229] width 104 height 10
click at [651, 230] on input "Certified $180.00 / $220.00 / $180.00 / $220.00" at bounding box center [645, 229] width 12 height 12
click at [988, 243] on span "Certified 3+ Years - $220.00" at bounding box center [973, 244] width 101 height 11
click at [919, 243] on input "Certified 3+ Years - $220.00" at bounding box center [913, 245] width 12 height 12
click at [669, 177] on span "Annually" at bounding box center [671, 175] width 32 height 11
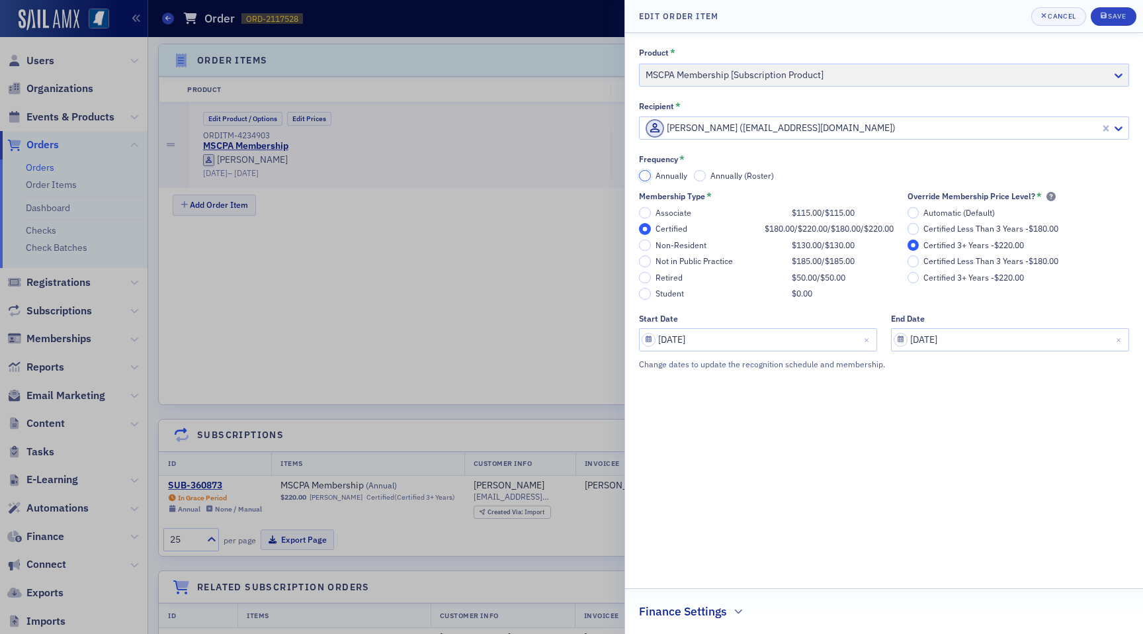
click at [651, 177] on input "Annually" at bounding box center [645, 176] width 12 height 12
click at [947, 210] on span "Automatic (Default)" at bounding box center [958, 212] width 71 height 11
click at [919, 210] on input "Automatic (Default)" at bounding box center [913, 213] width 12 height 12
click at [1115, 18] on div "Save" at bounding box center [1117, 16] width 18 height 7
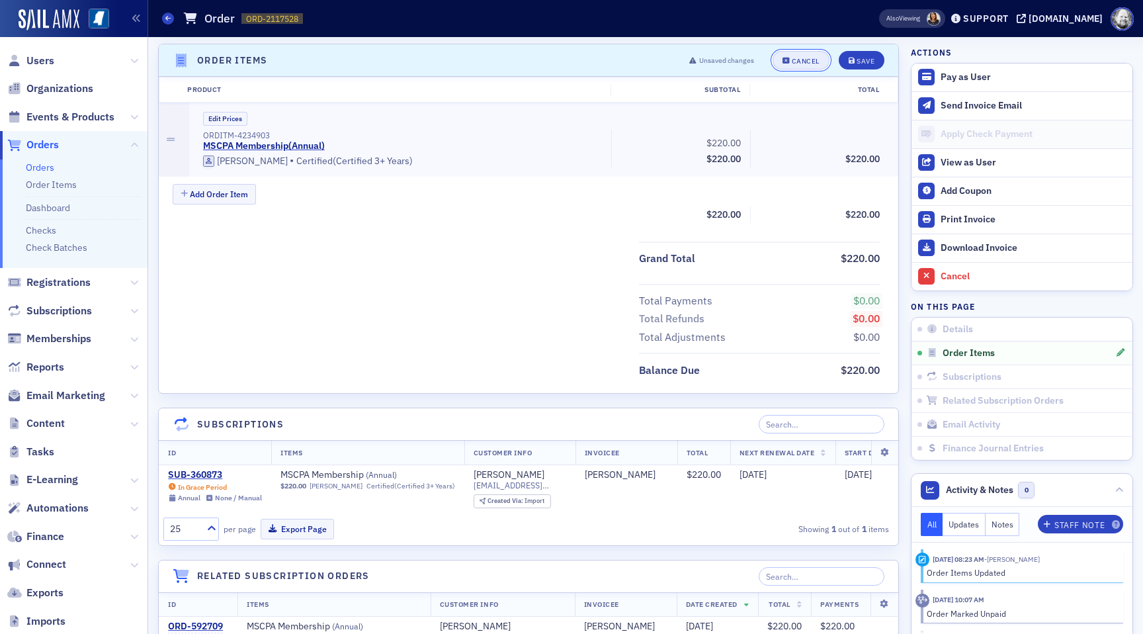
click at [805, 64] on div "Cancel" at bounding box center [806, 61] width 28 height 7
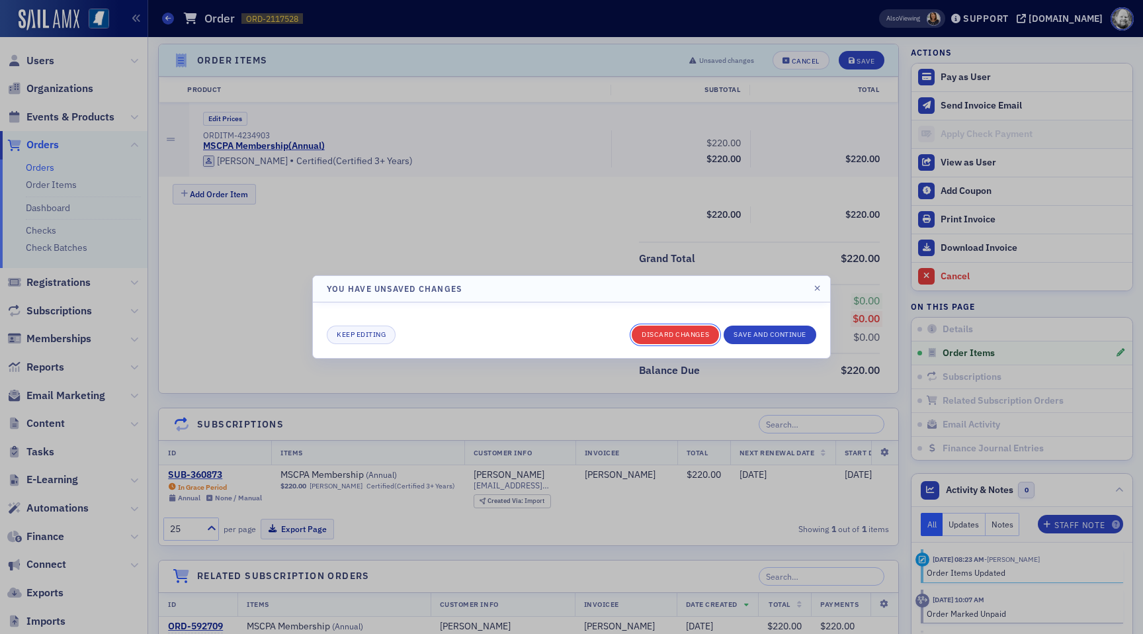
click at [667, 327] on button "Discard changes" at bounding box center [675, 334] width 87 height 19
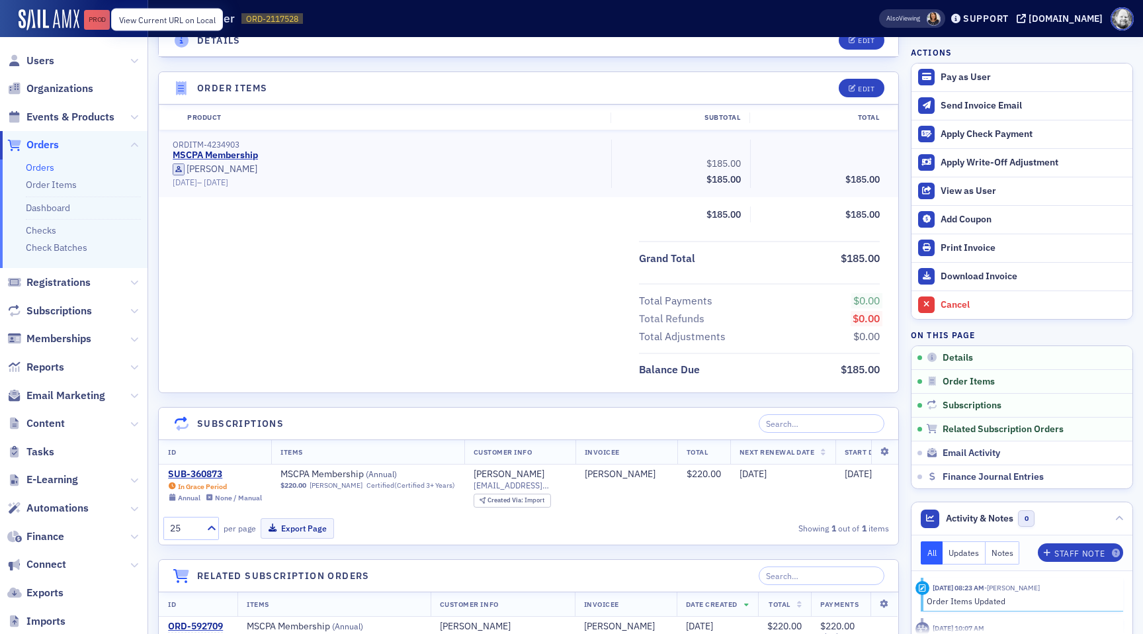
click at [99, 17] on div "Prod" at bounding box center [97, 20] width 26 height 11
click at [851, 91] on icon "button" at bounding box center [853, 88] width 8 height 7
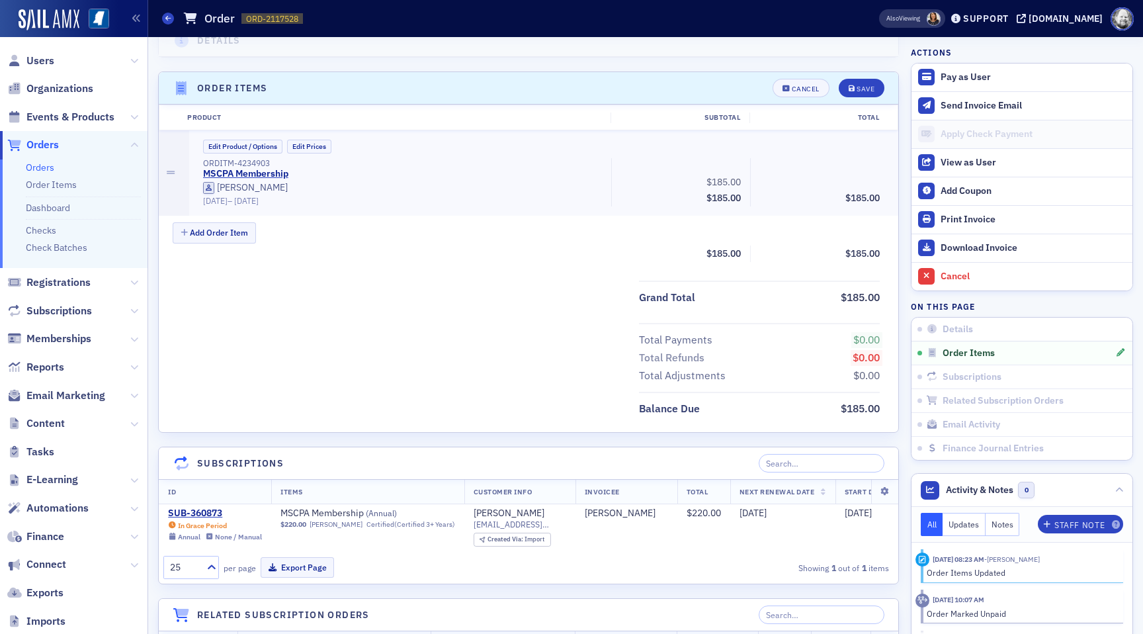
scroll to position [405, 0]
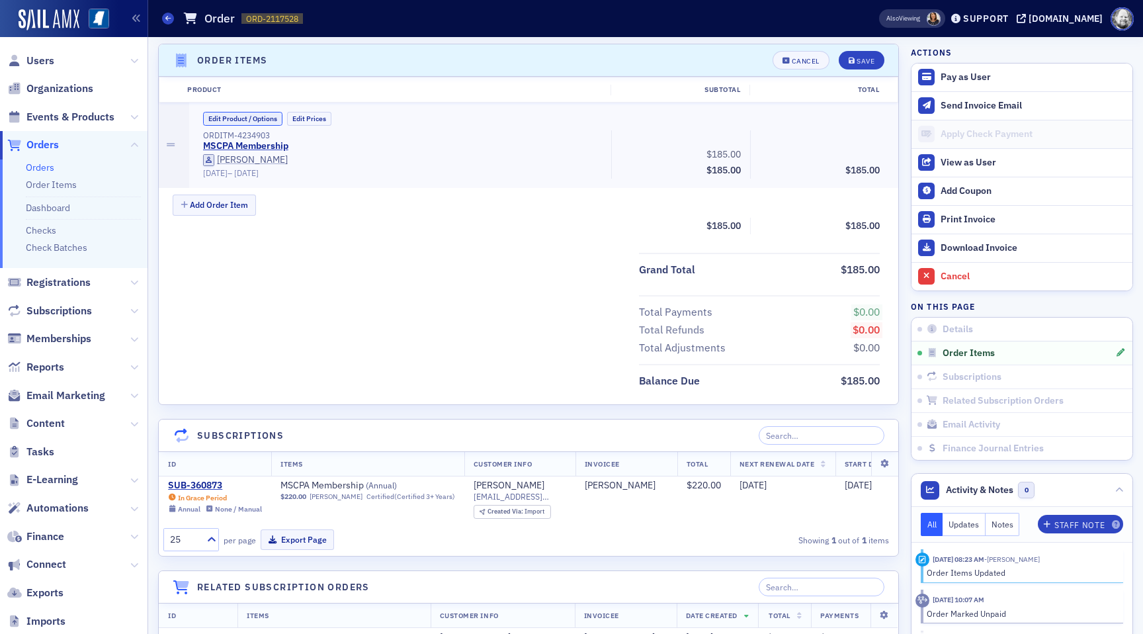
click at [276, 116] on button "Edit Product / Options" at bounding box center [242, 119] width 79 height 14
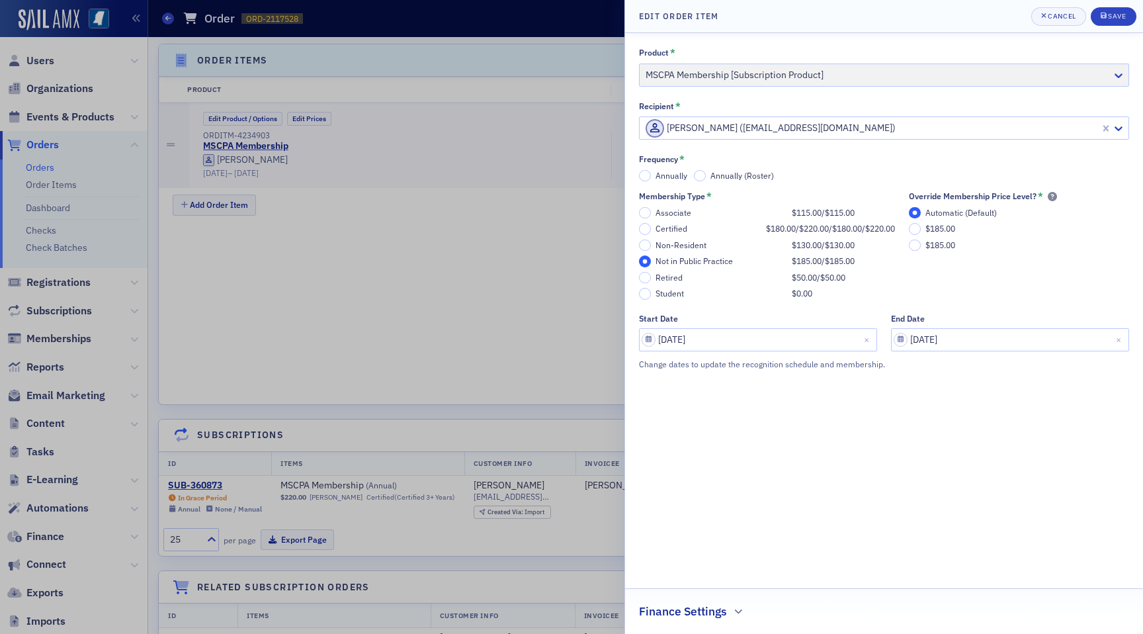
click at [658, 177] on span "Annually" at bounding box center [671, 175] width 32 height 11
click at [651, 177] on input "Annually" at bounding box center [645, 176] width 12 height 12
click at [671, 231] on div "Certified" at bounding box center [707, 229] width 104 height 10
click at [651, 231] on input "Certified $180.00 / $220.00 / $180.00 / $220.00" at bounding box center [645, 229] width 12 height 12
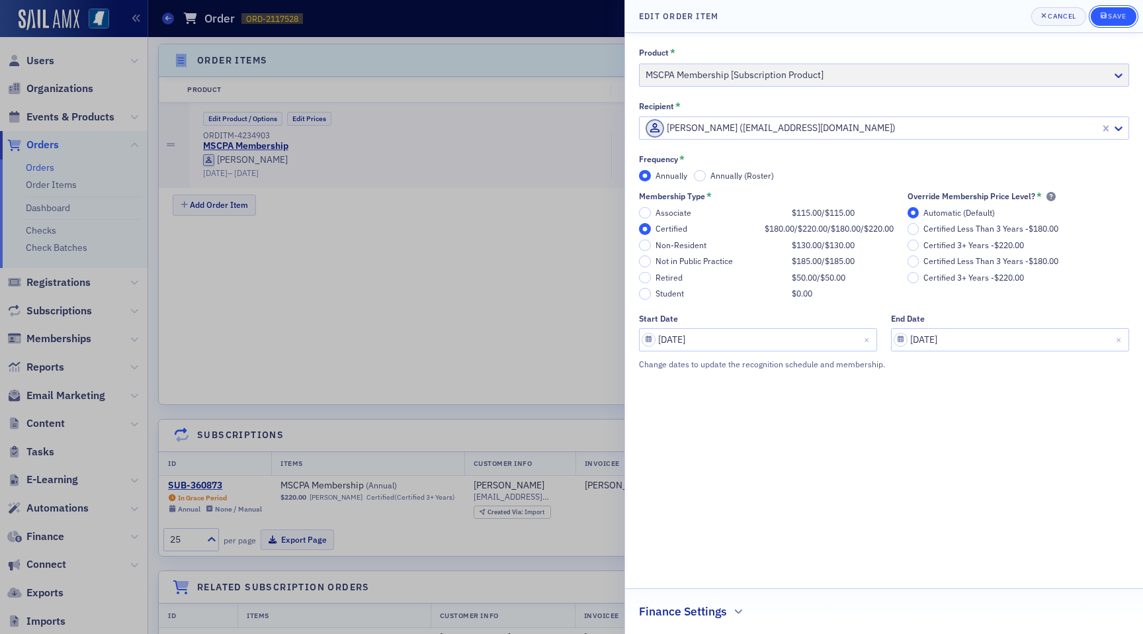
click at [1112, 13] on div "Save" at bounding box center [1117, 16] width 18 height 7
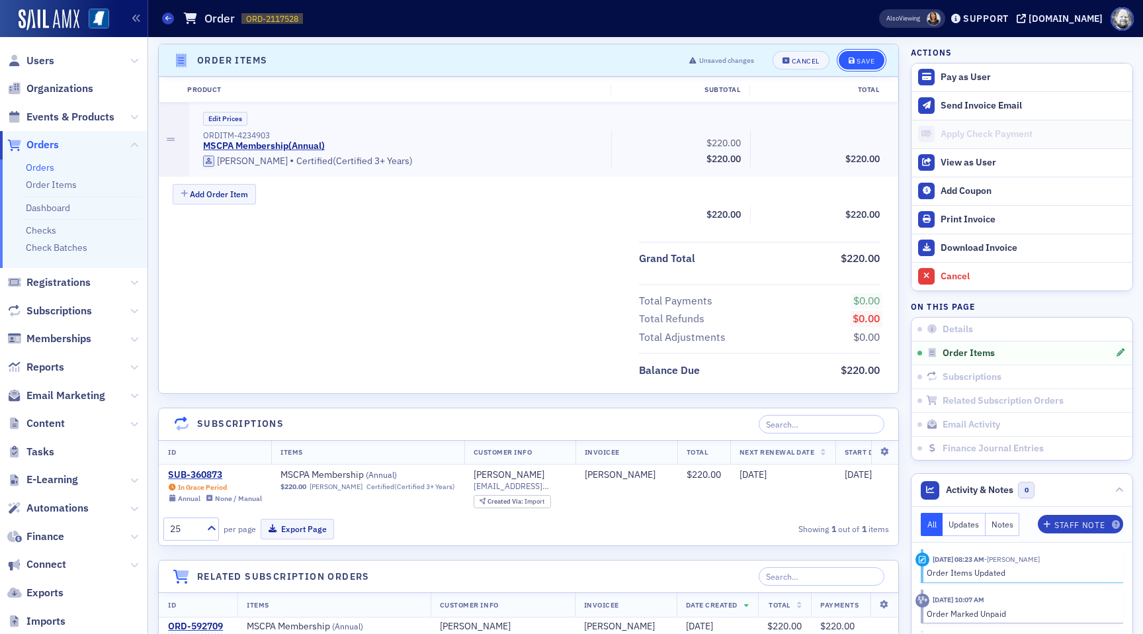
click at [862, 52] on button "Save" at bounding box center [862, 60] width 46 height 19
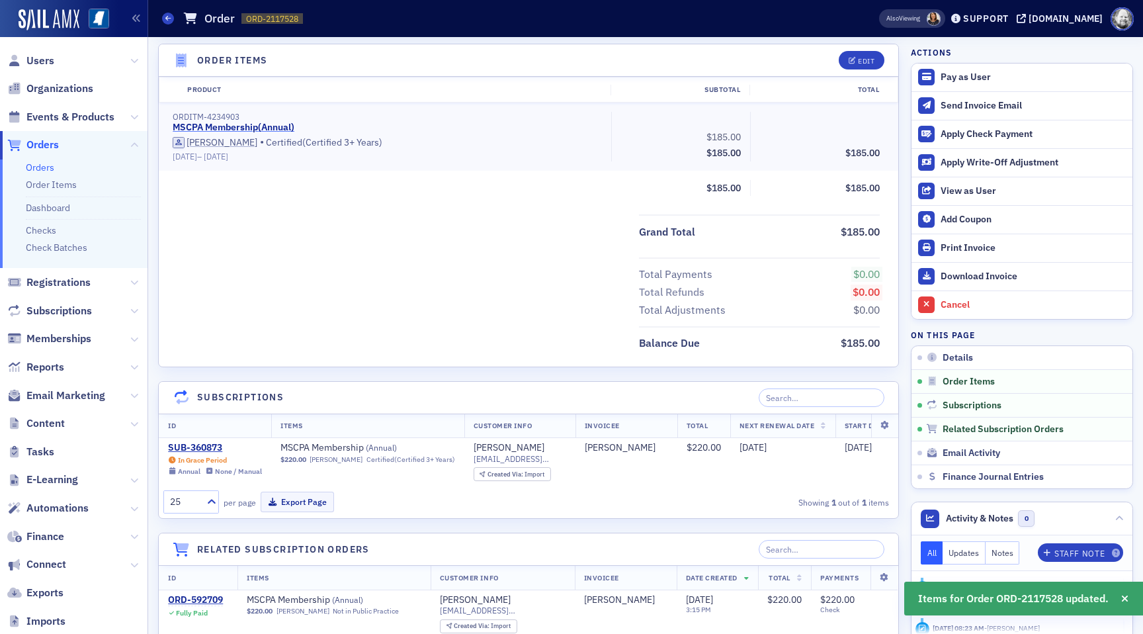
click at [276, 124] on link "MSCPA Membership ( Annual )" at bounding box center [234, 128] width 122 height 12
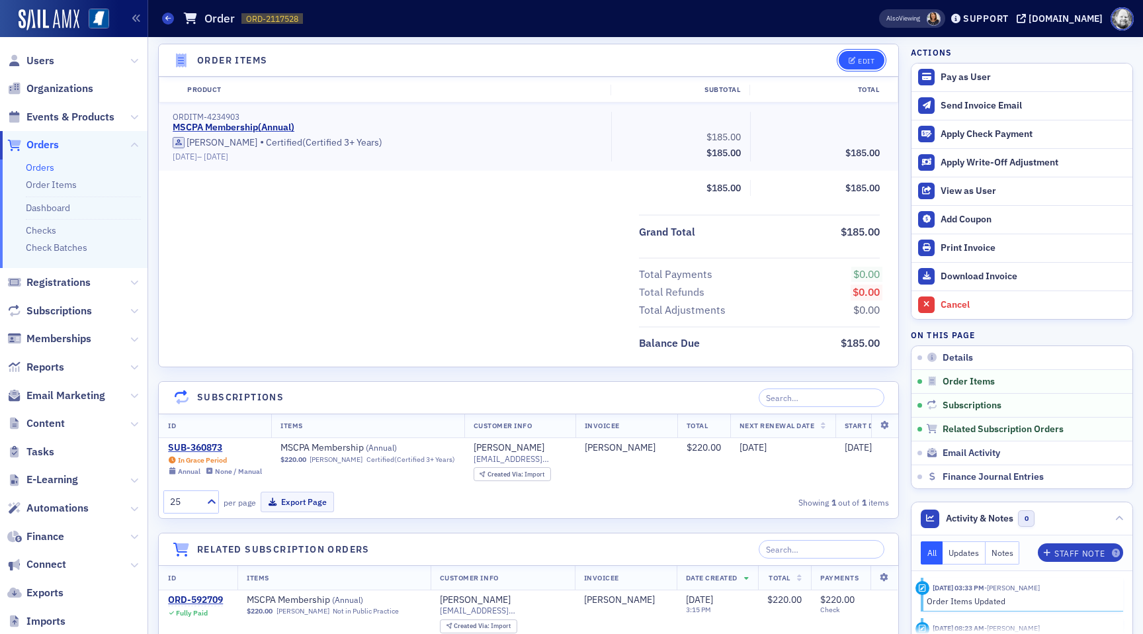
click at [868, 61] on div "Edit" at bounding box center [866, 61] width 17 height 7
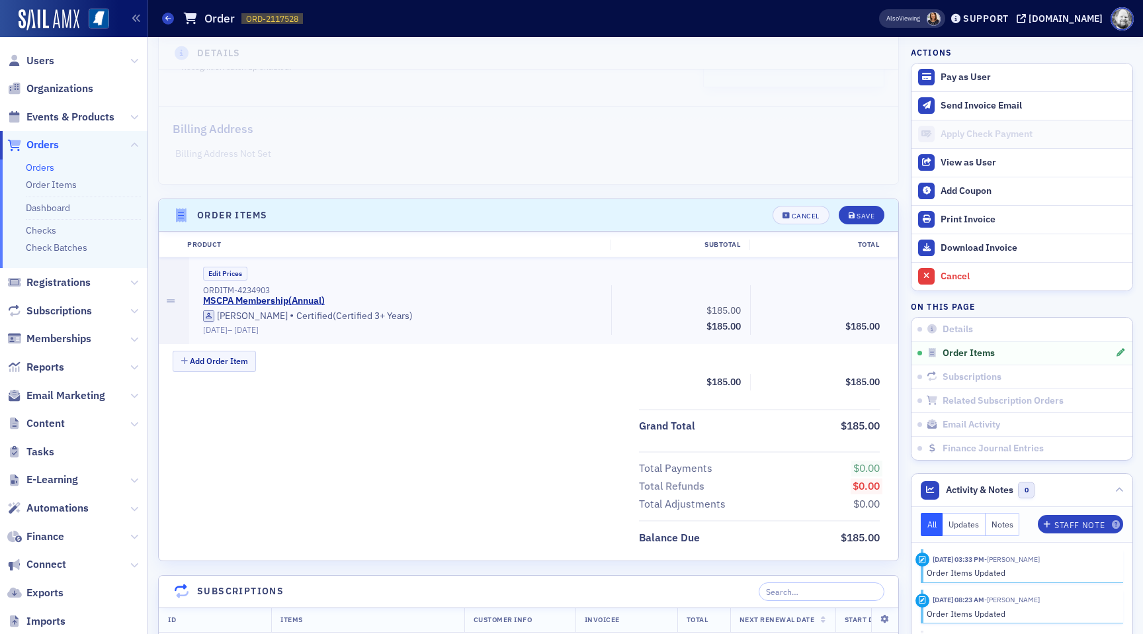
scroll to position [180, 0]
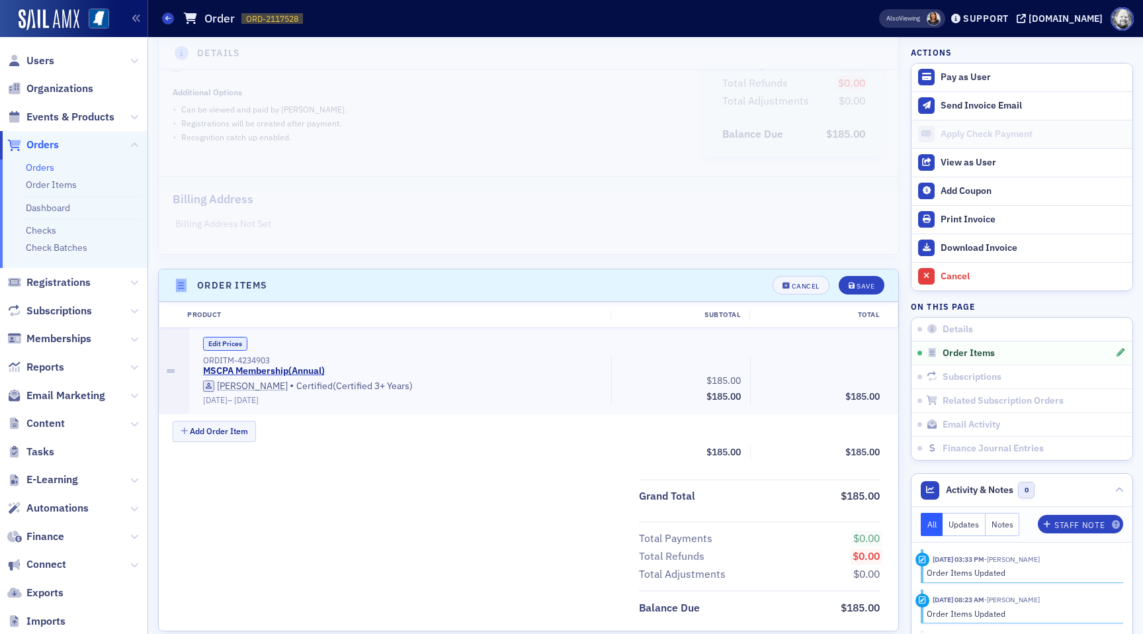
click at [218, 339] on button "Edit Prices" at bounding box center [225, 344] width 44 height 14
drag, startPoint x: 712, startPoint y: 379, endPoint x: 731, endPoint y: 379, distance: 19.2
click at [732, 379] on input "185.00" at bounding box center [713, 378] width 65 height 19
type input "220.00"
click at [864, 276] on button "Save" at bounding box center [862, 285] width 46 height 19
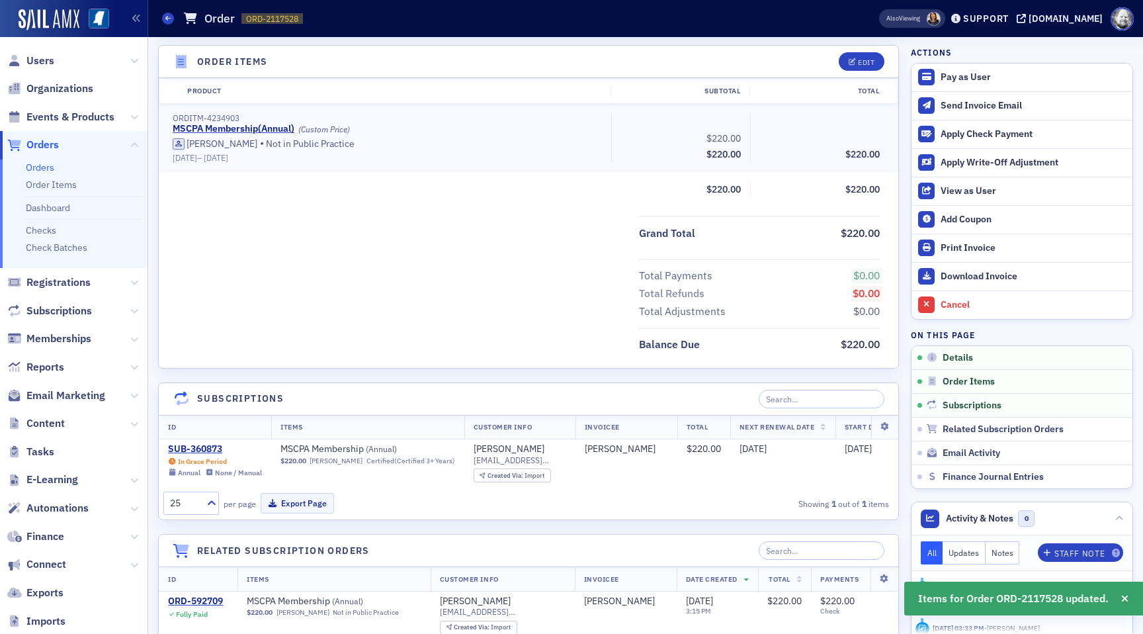
scroll to position [405, 0]
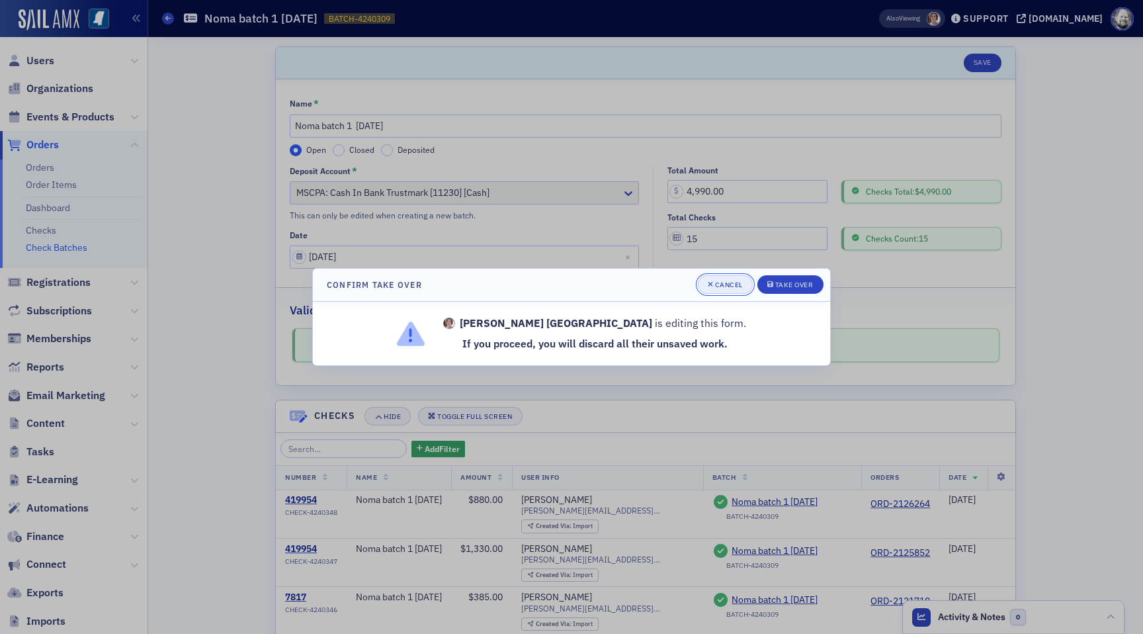
click at [712, 287] on icon "button" at bounding box center [710, 283] width 5 height 7
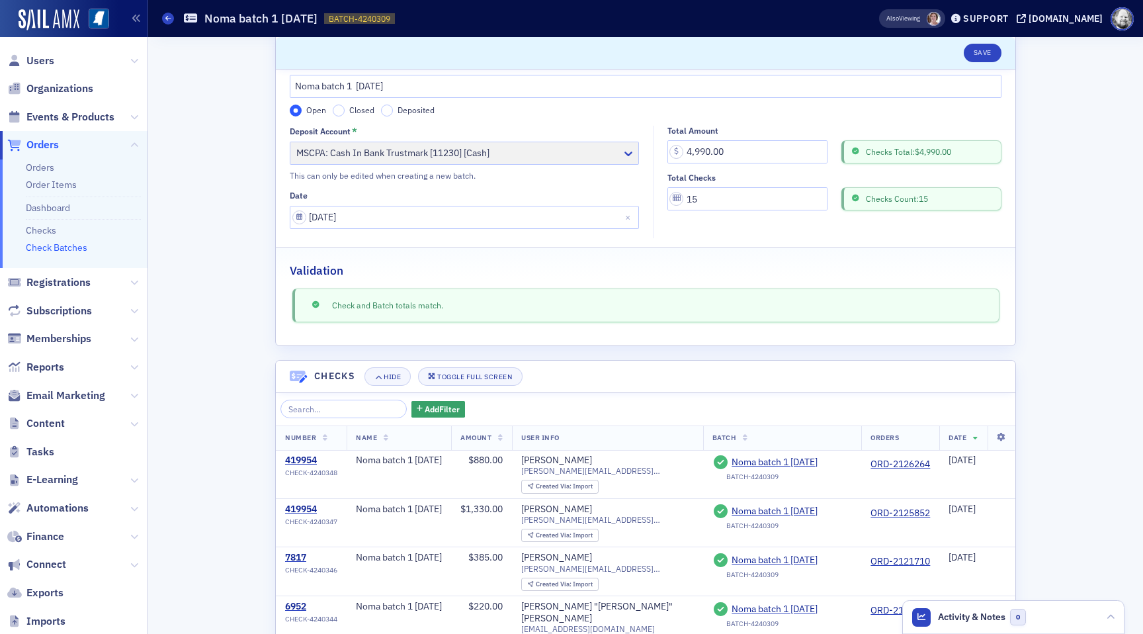
scroll to position [42, 0]
click at [630, 148] on div "Deposit Account * MSCPA: Cash In Bank Trustmark [11230] [Cash] This can only be…" at bounding box center [464, 151] width 349 height 56
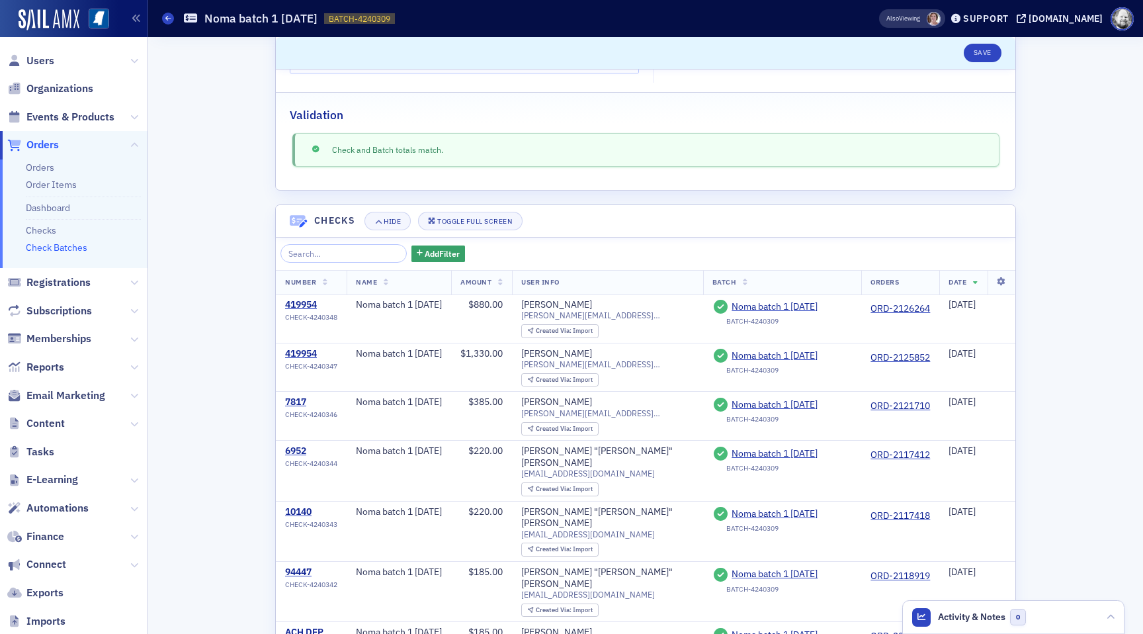
scroll to position [258, 0]
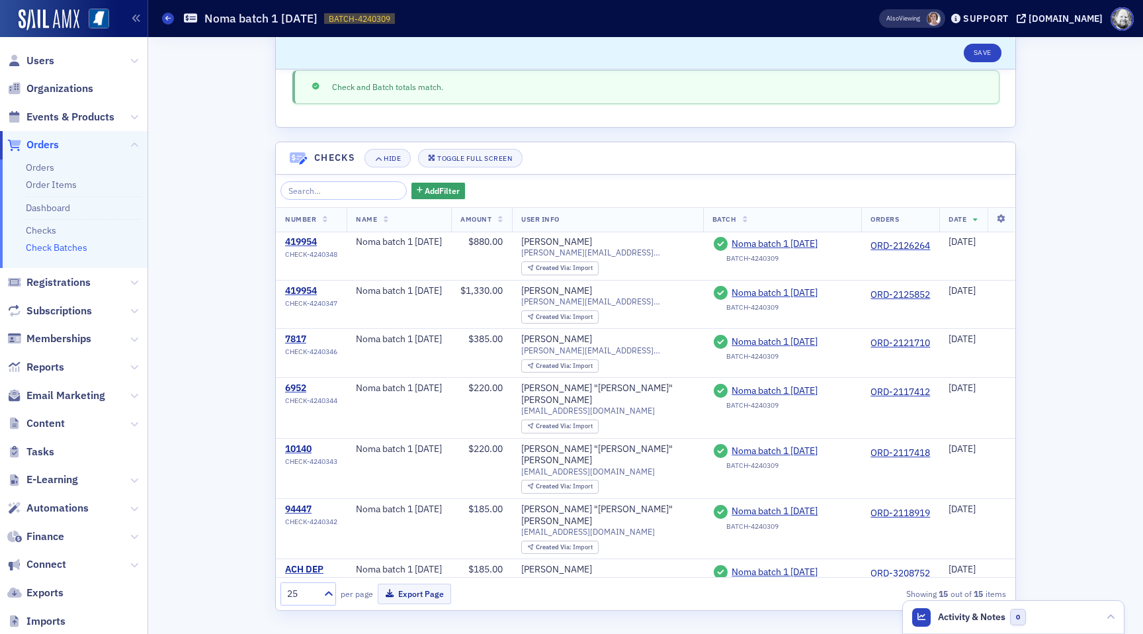
click at [64, 245] on link "Check Batches" at bounding box center [57, 247] width 62 height 12
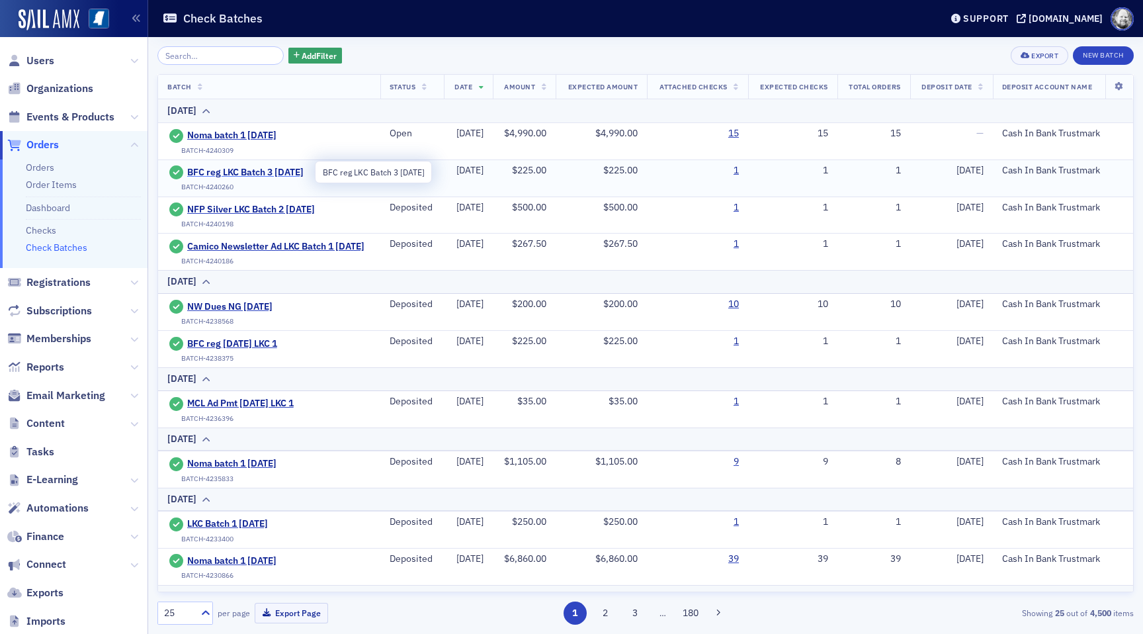
click at [300, 170] on span "BFC reg LKC Batch 3 [DATE]" at bounding box center [247, 173] width 120 height 12
click at [241, 126] on td "Noma batch 1 [DATE] BATCH-4240309" at bounding box center [269, 140] width 222 height 37
click at [241, 135] on span "Noma batch 1 [DATE]" at bounding box center [247, 136] width 120 height 12
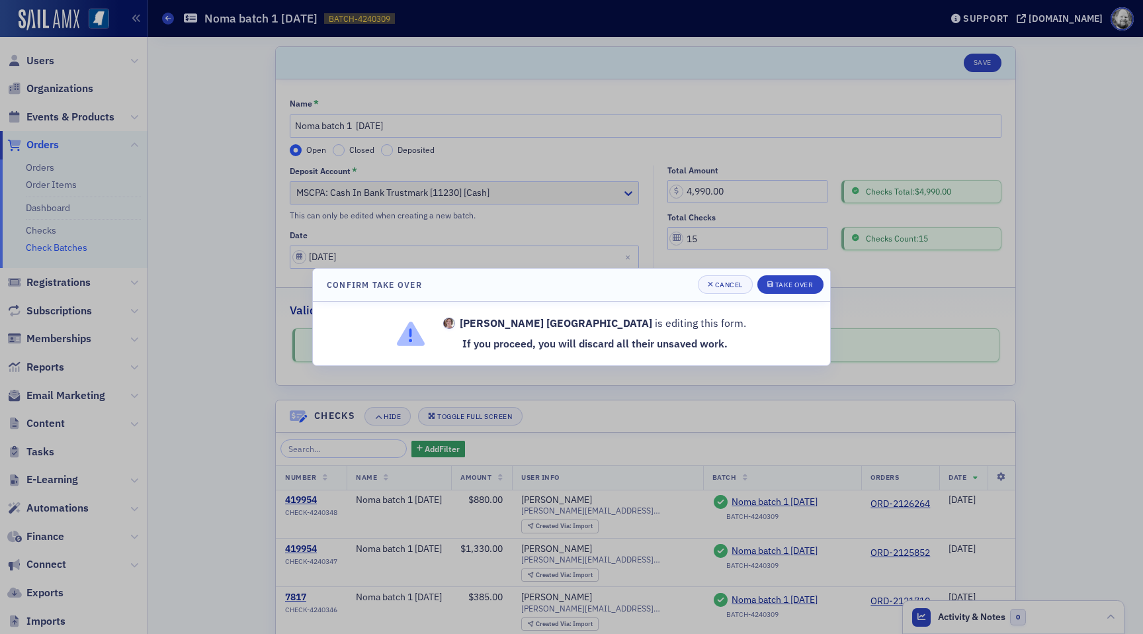
click at [172, 222] on div at bounding box center [571, 317] width 1143 height 634
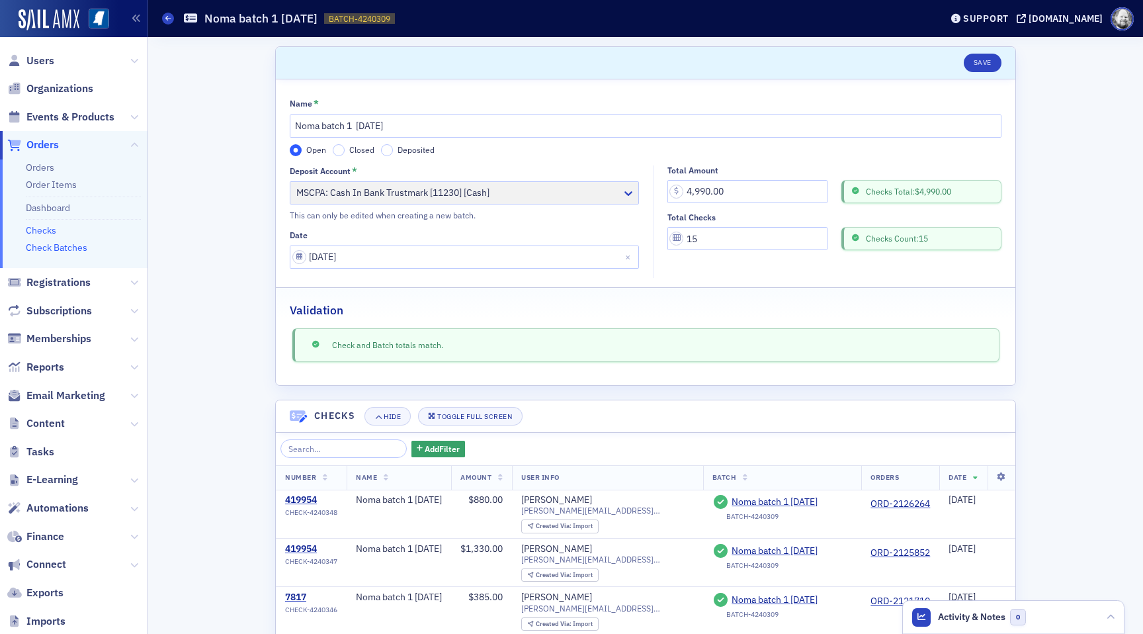
click at [31, 231] on link "Checks" at bounding box center [41, 230] width 30 height 12
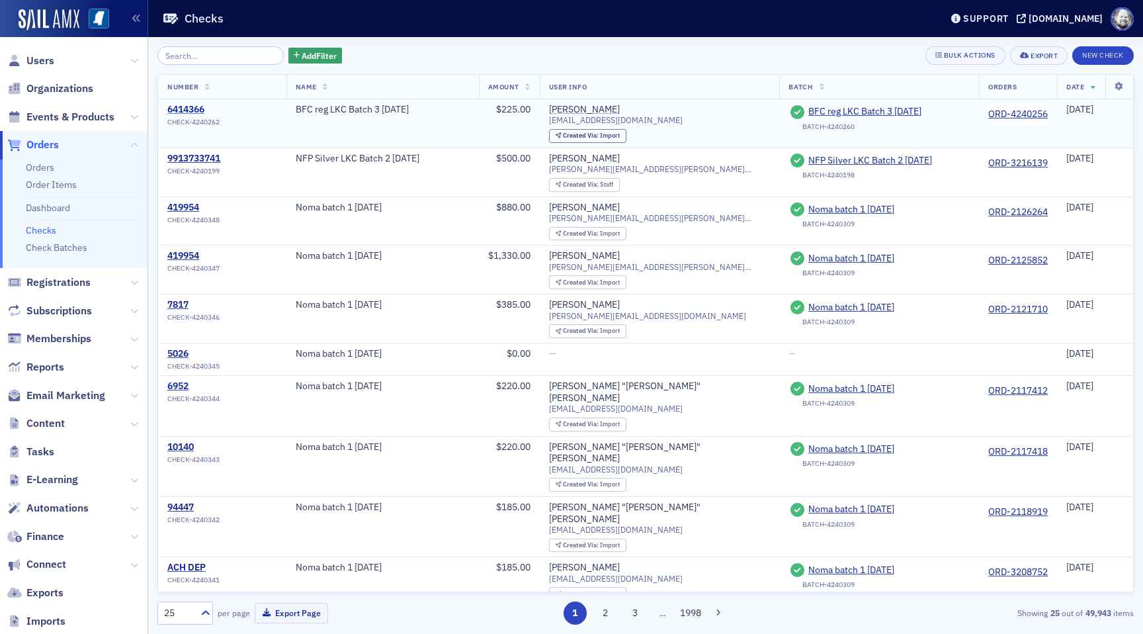
click at [202, 107] on div "6414366" at bounding box center [193, 110] width 52 height 12
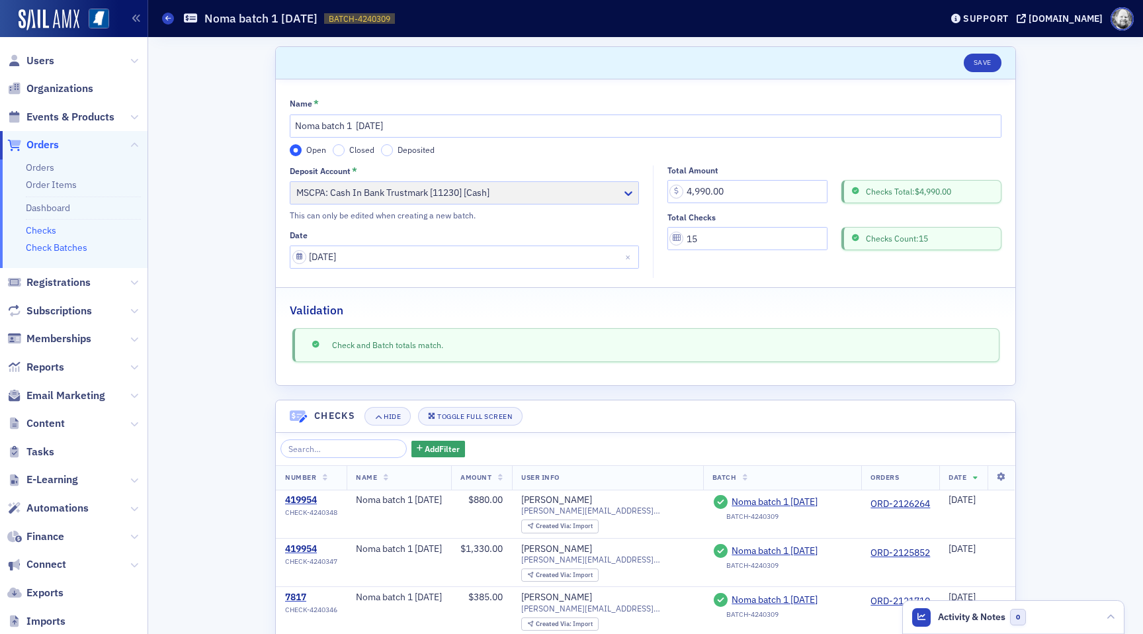
click at [52, 224] on link "Checks" at bounding box center [41, 230] width 30 height 12
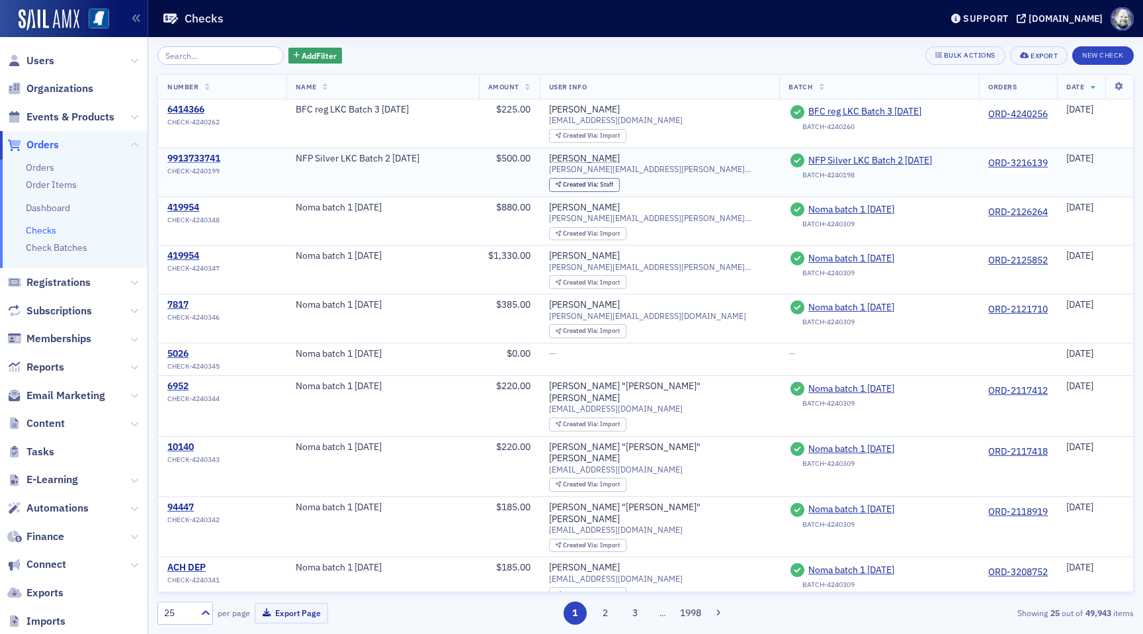
click at [189, 154] on div "9913733741" at bounding box center [193, 159] width 53 height 12
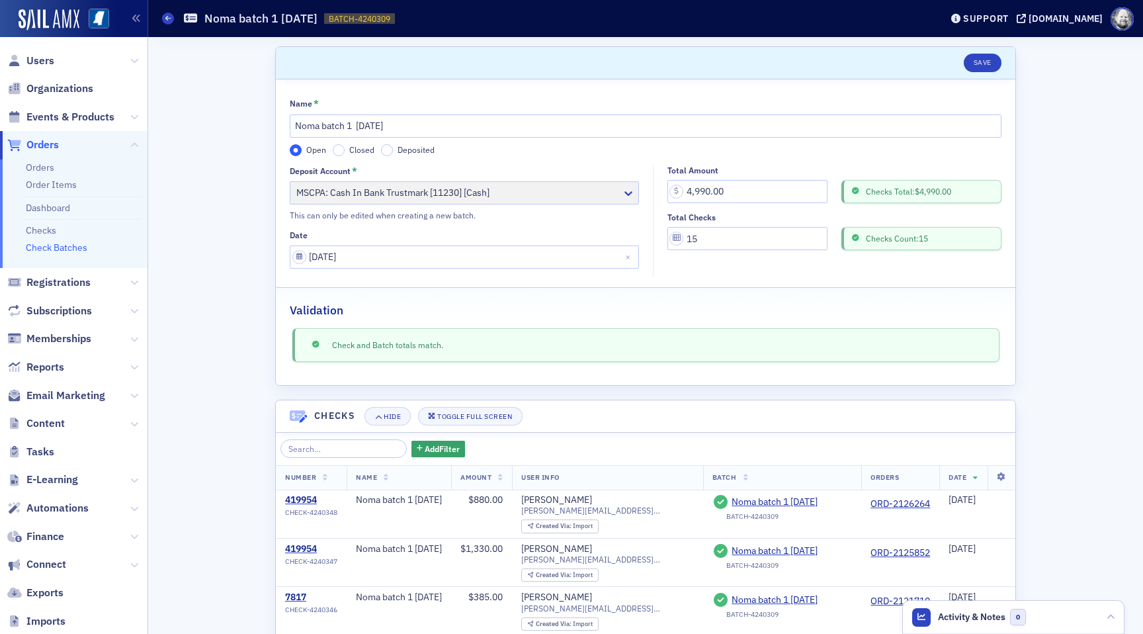
click at [63, 246] on link "Check Batches" at bounding box center [57, 247] width 62 height 12
